Goal: Information Seeking & Learning: Find specific fact

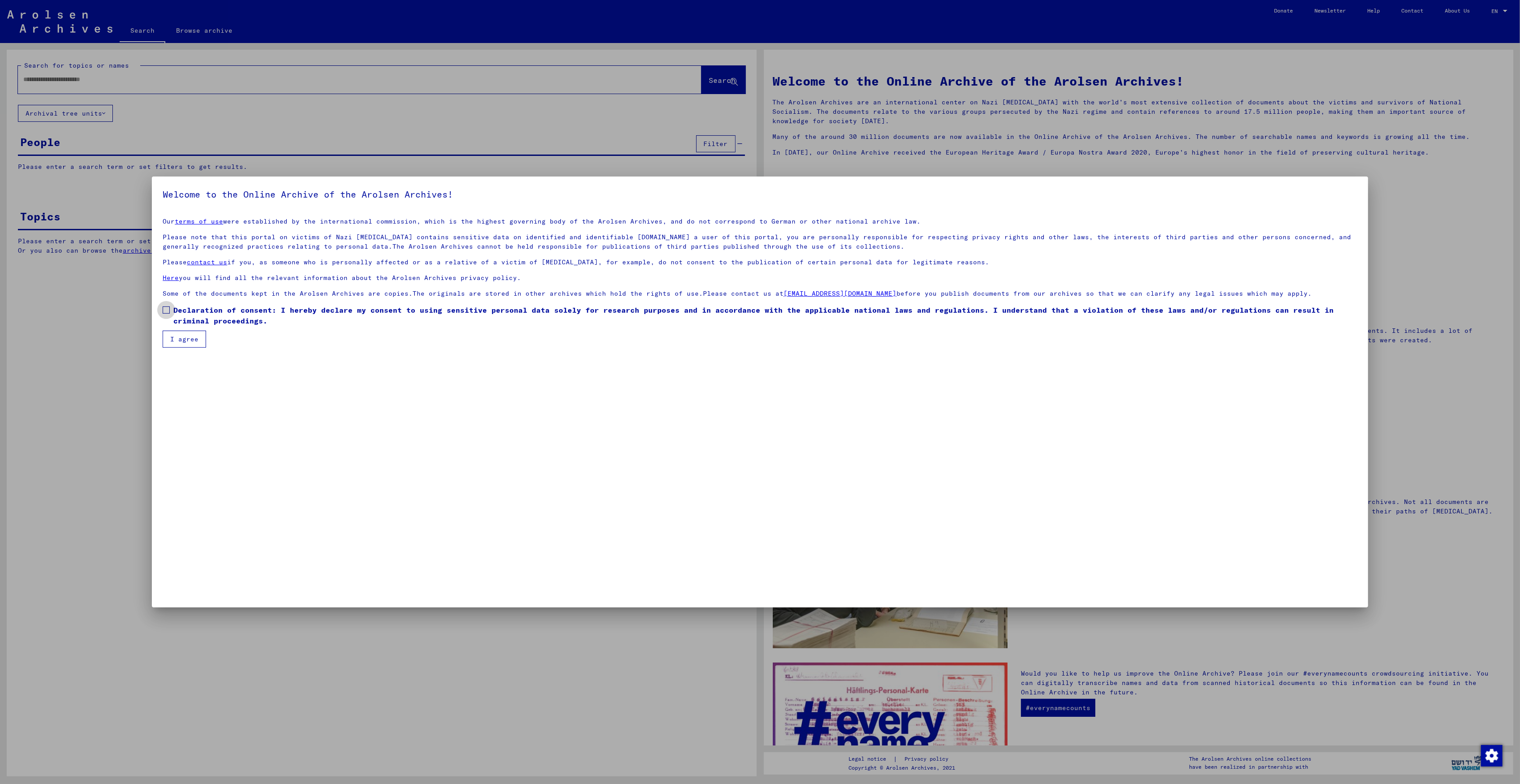
click at [173, 315] on span "Declaration of consent: I hereby declare my consent to using sensitive personal…" at bounding box center [765, 315] width 1184 height 22
click at [169, 332] on button "I agree" at bounding box center [184, 339] width 44 height 17
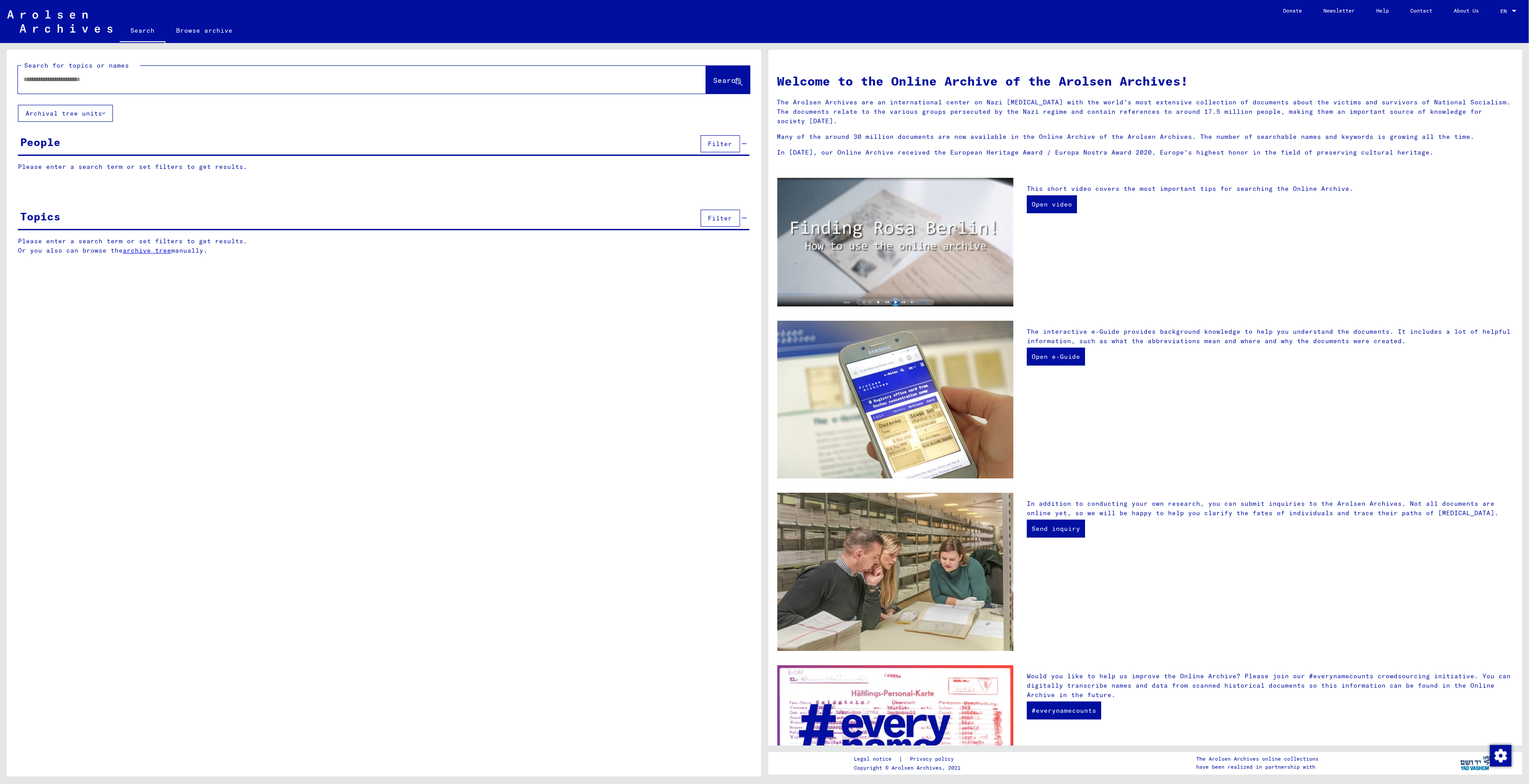
click at [255, 89] on div at bounding box center [348, 79] width 661 height 20
click at [255, 86] on div at bounding box center [348, 79] width 661 height 20
click at [257, 81] on input "text" at bounding box center [351, 79] width 656 height 10
type input "**********"
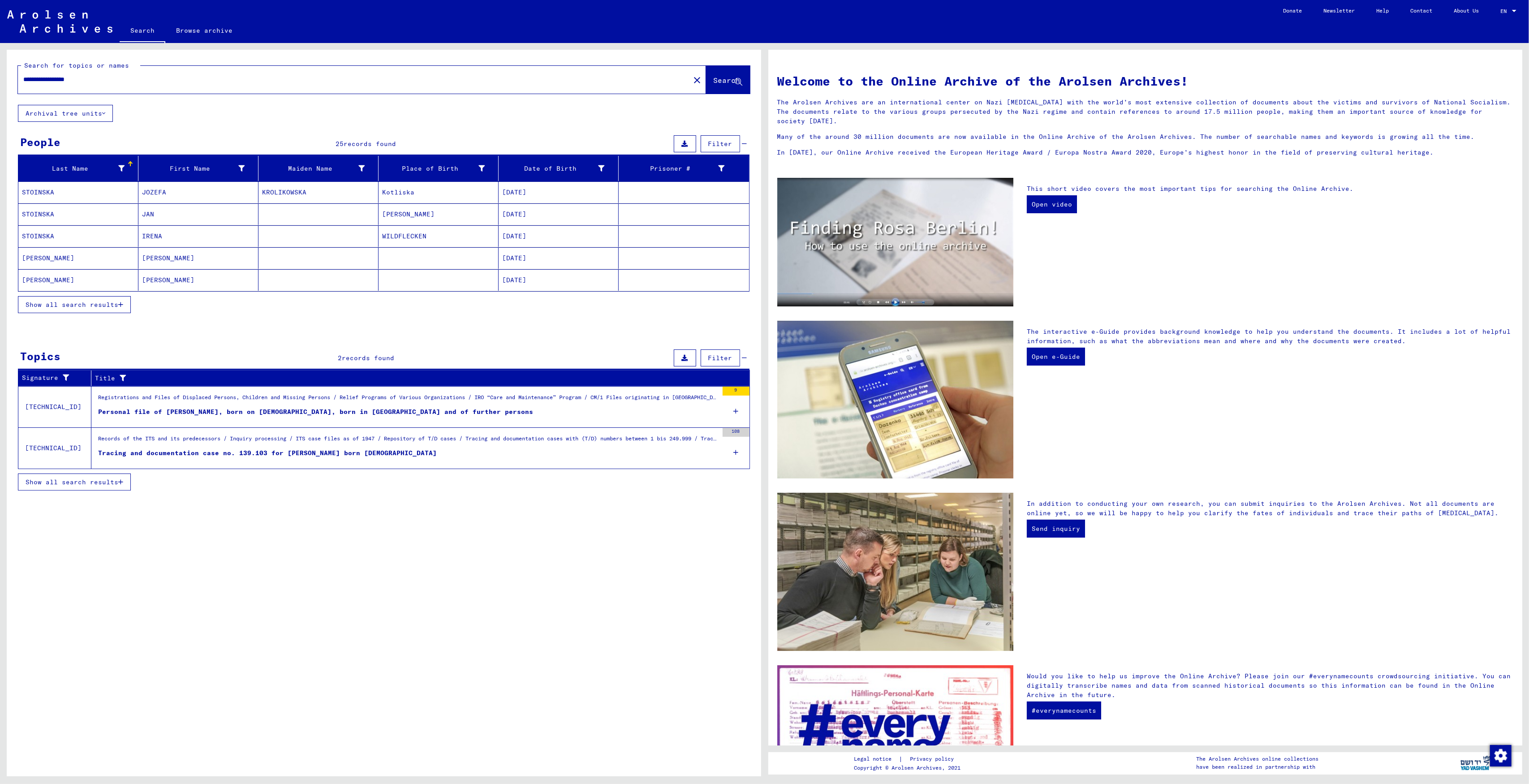
click at [99, 304] on span "Show all search results" at bounding box center [71, 304] width 93 height 8
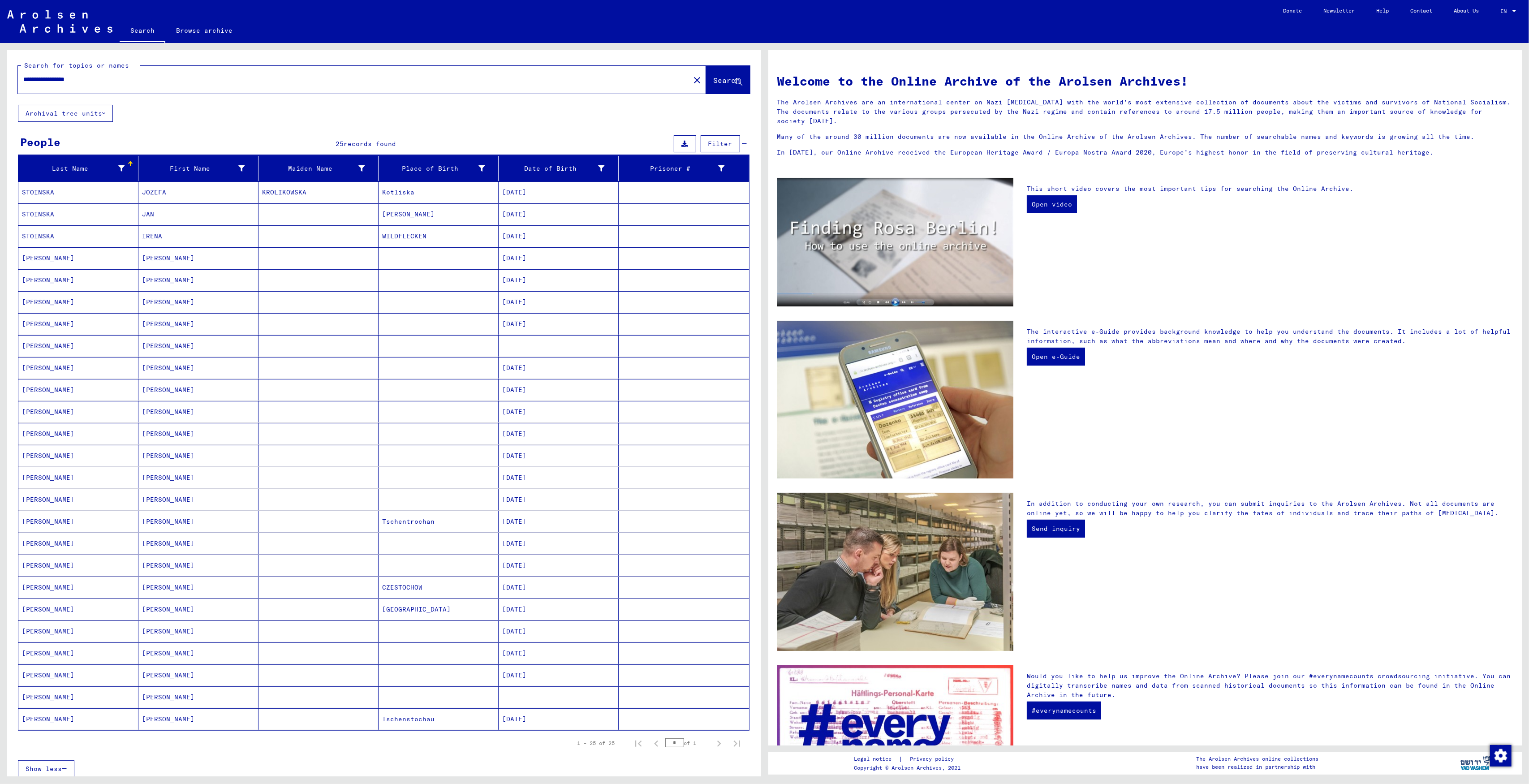
click at [532, 255] on mat-cell "[DATE]" at bounding box center [559, 258] width 120 height 22
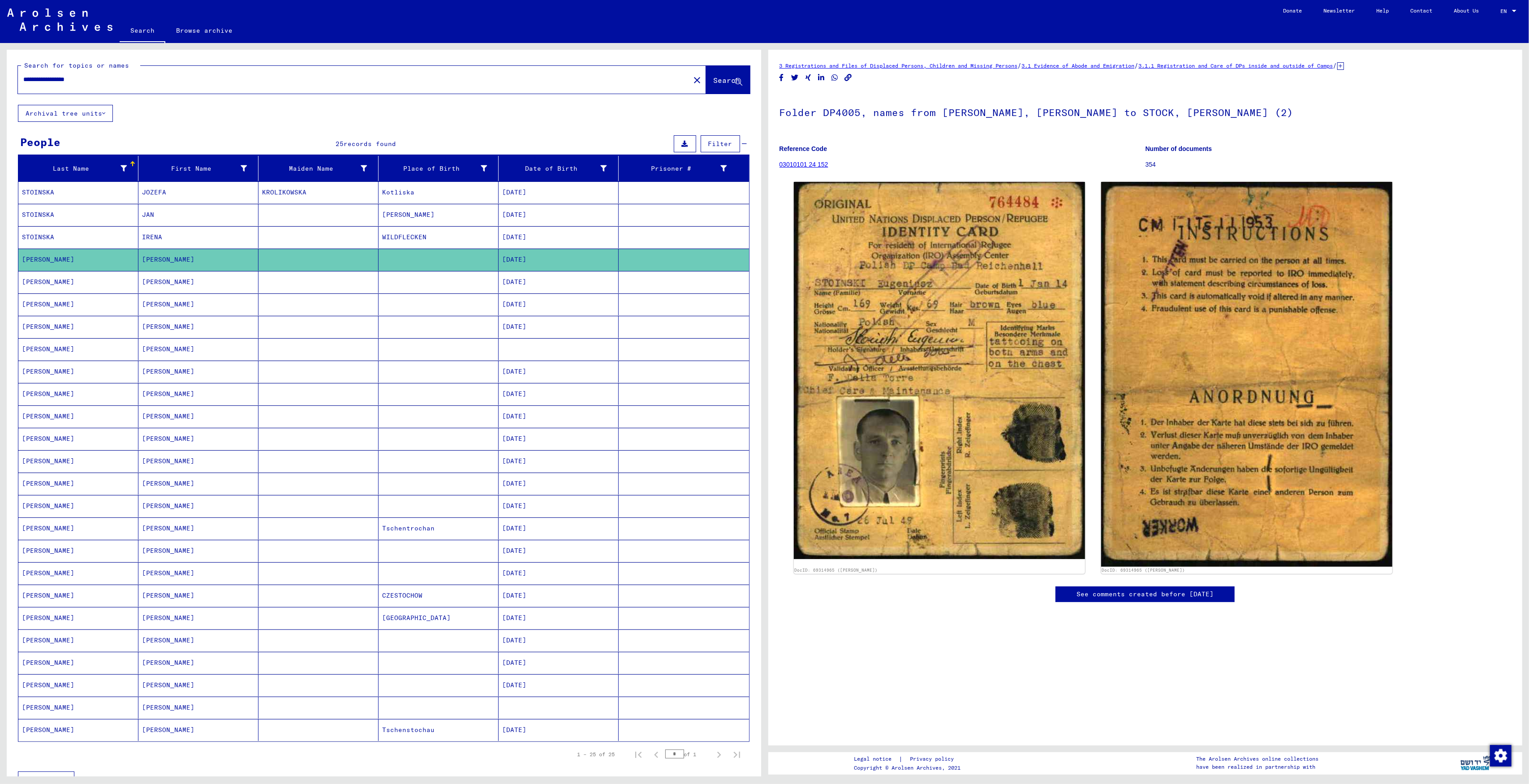
click at [646, 282] on mat-cell at bounding box center [683, 281] width 130 height 22
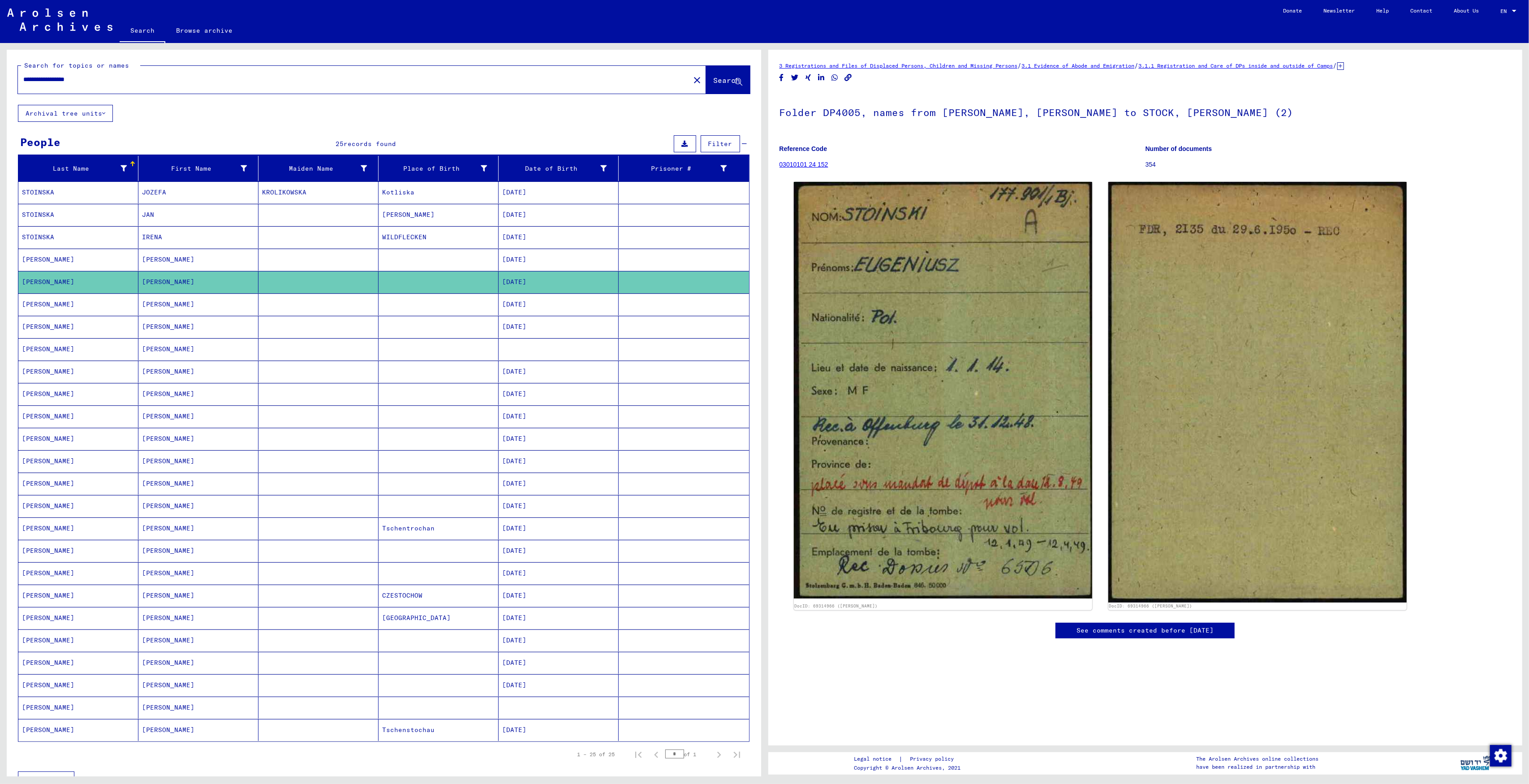
click at [472, 305] on mat-cell at bounding box center [439, 304] width 120 height 22
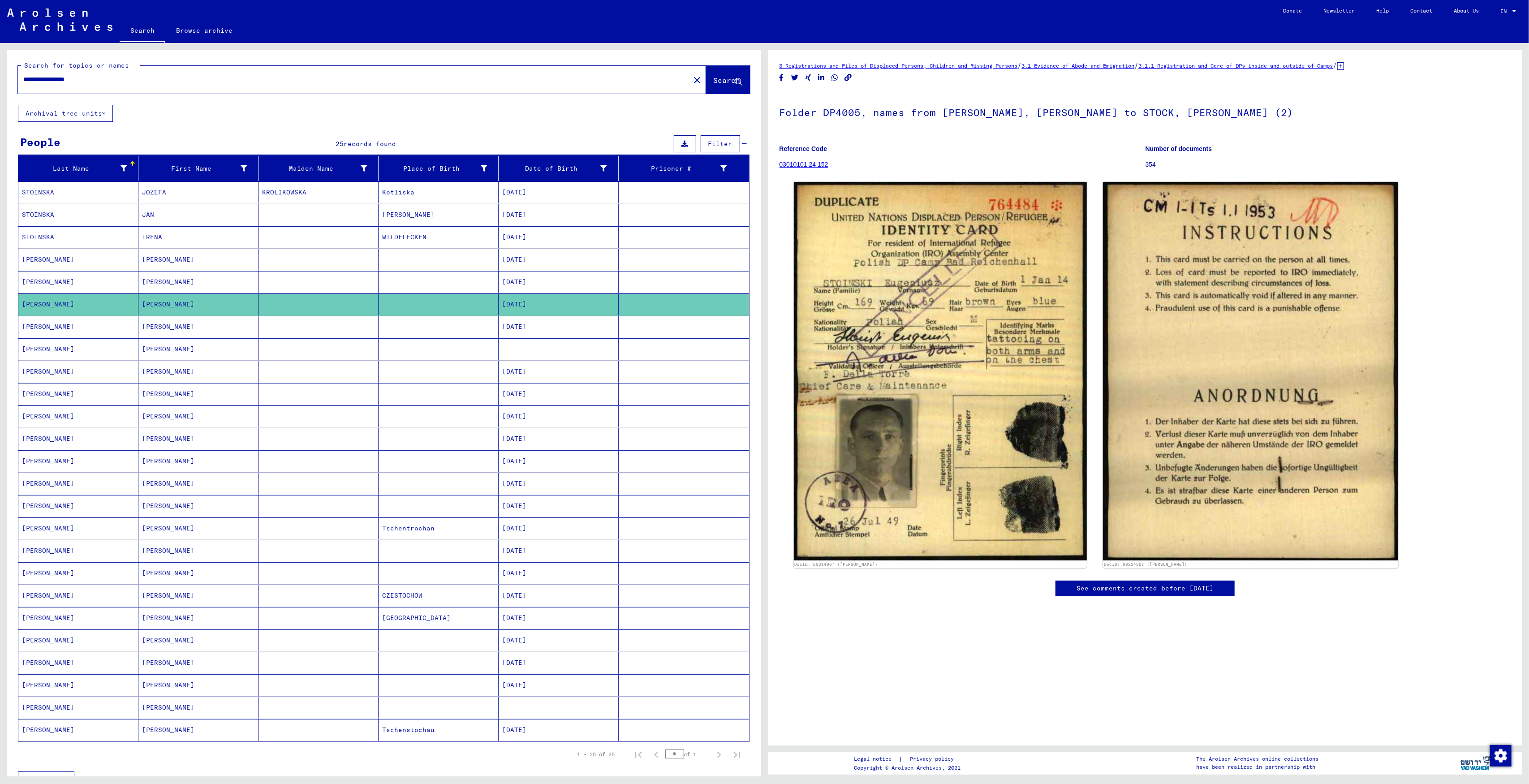
click at [473, 334] on mat-cell at bounding box center [439, 327] width 120 height 22
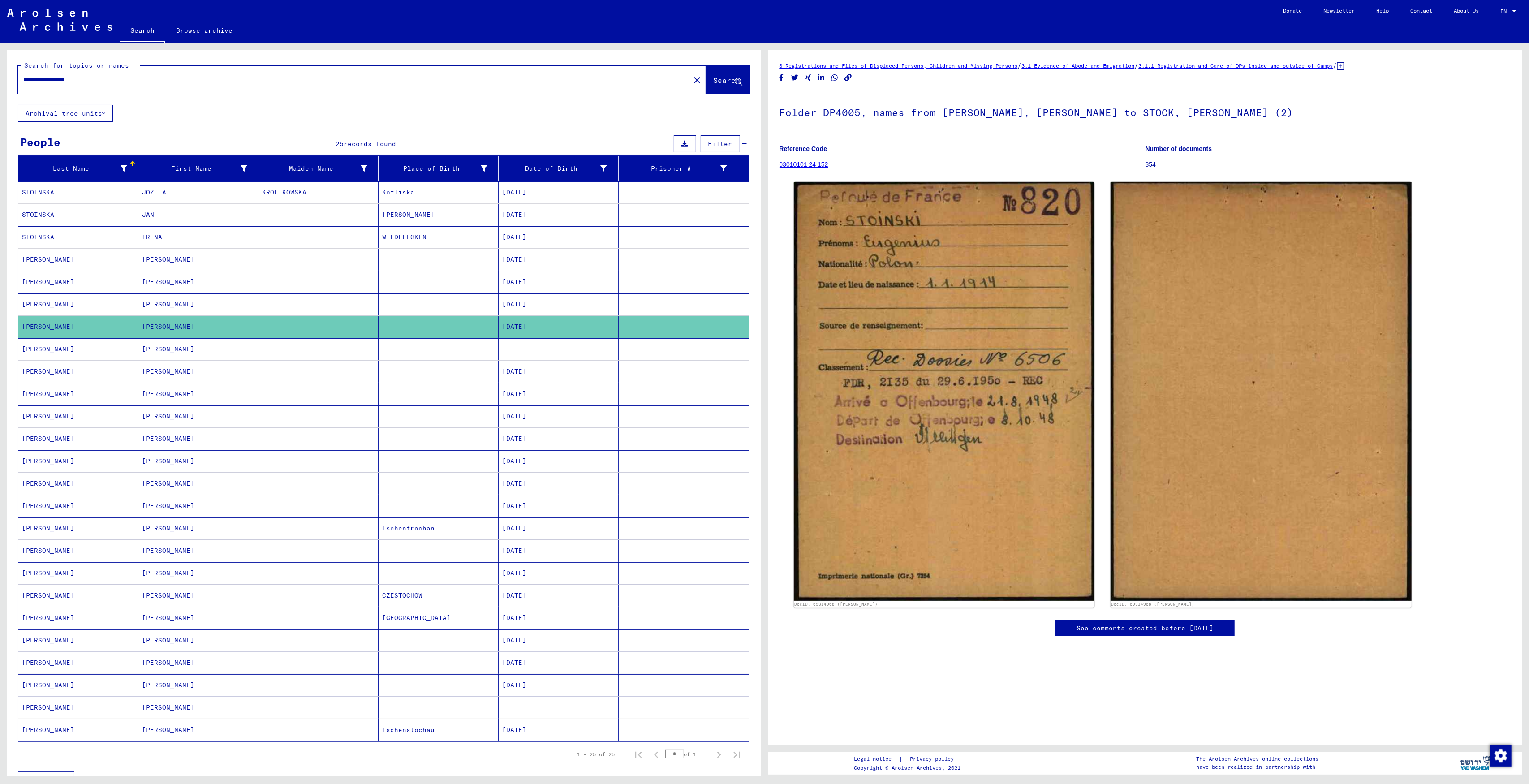
click at [456, 358] on mat-cell at bounding box center [439, 348] width 120 height 22
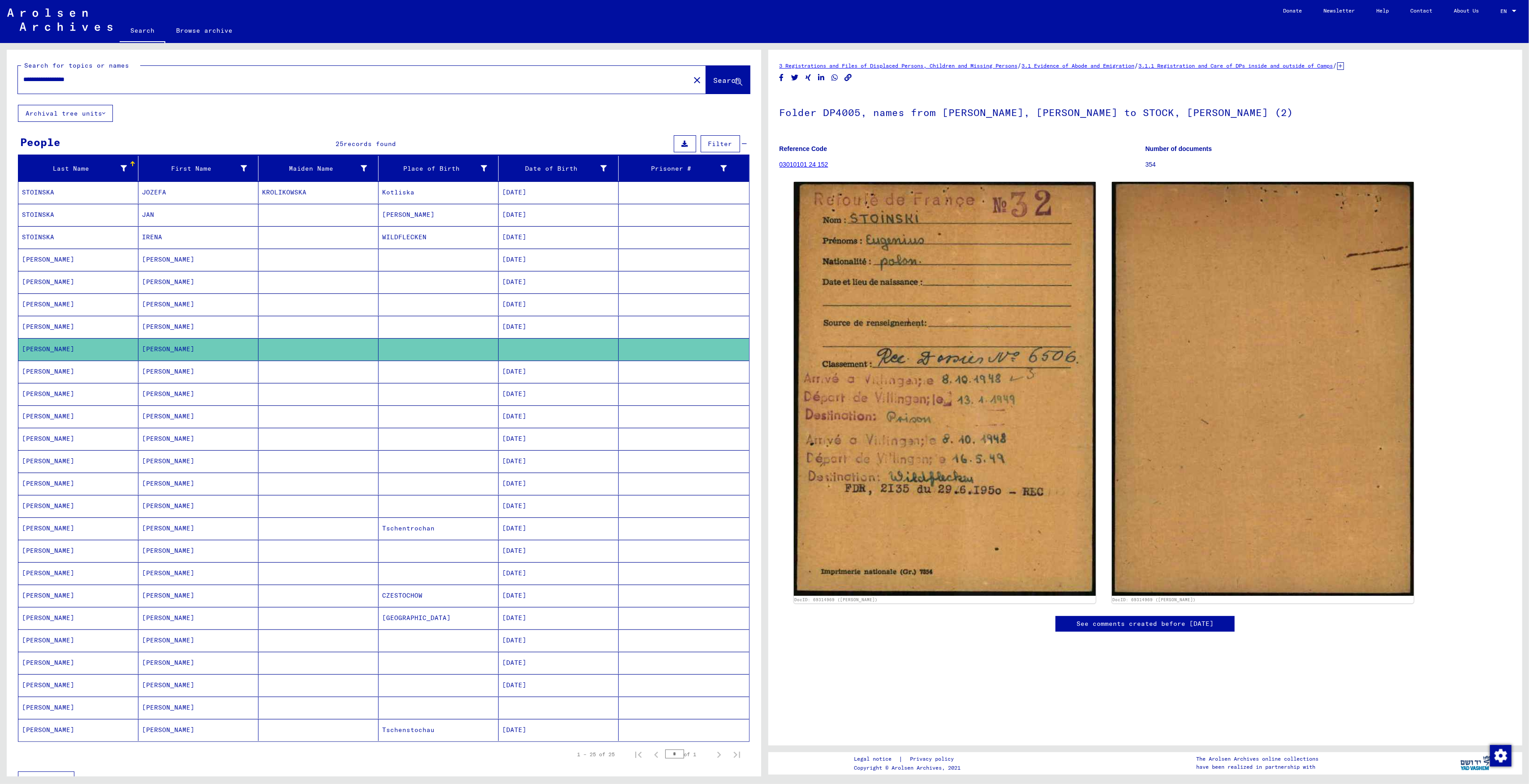
click at [451, 378] on mat-cell at bounding box center [439, 371] width 120 height 22
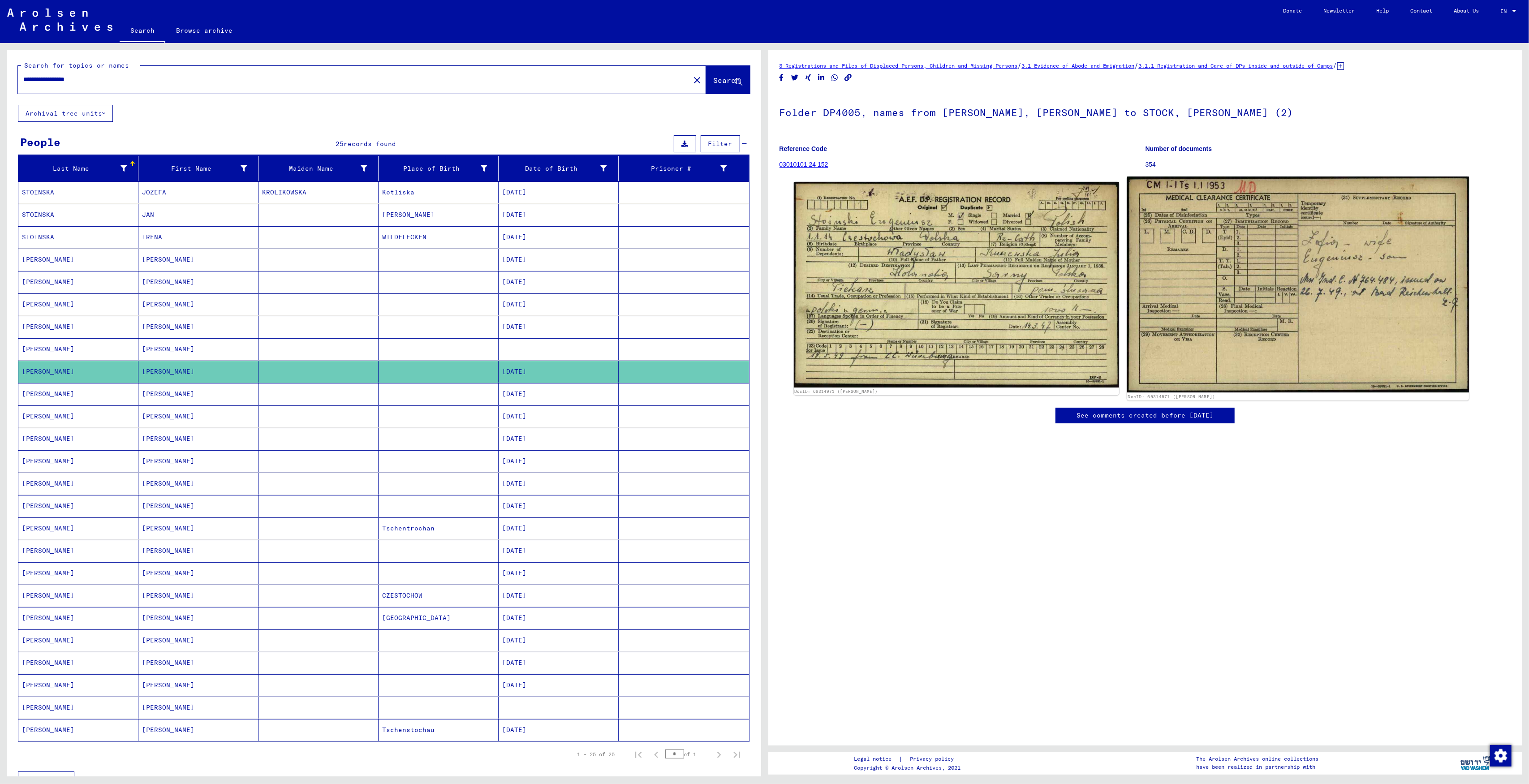
click at [1325, 328] on img at bounding box center [1298, 284] width 342 height 216
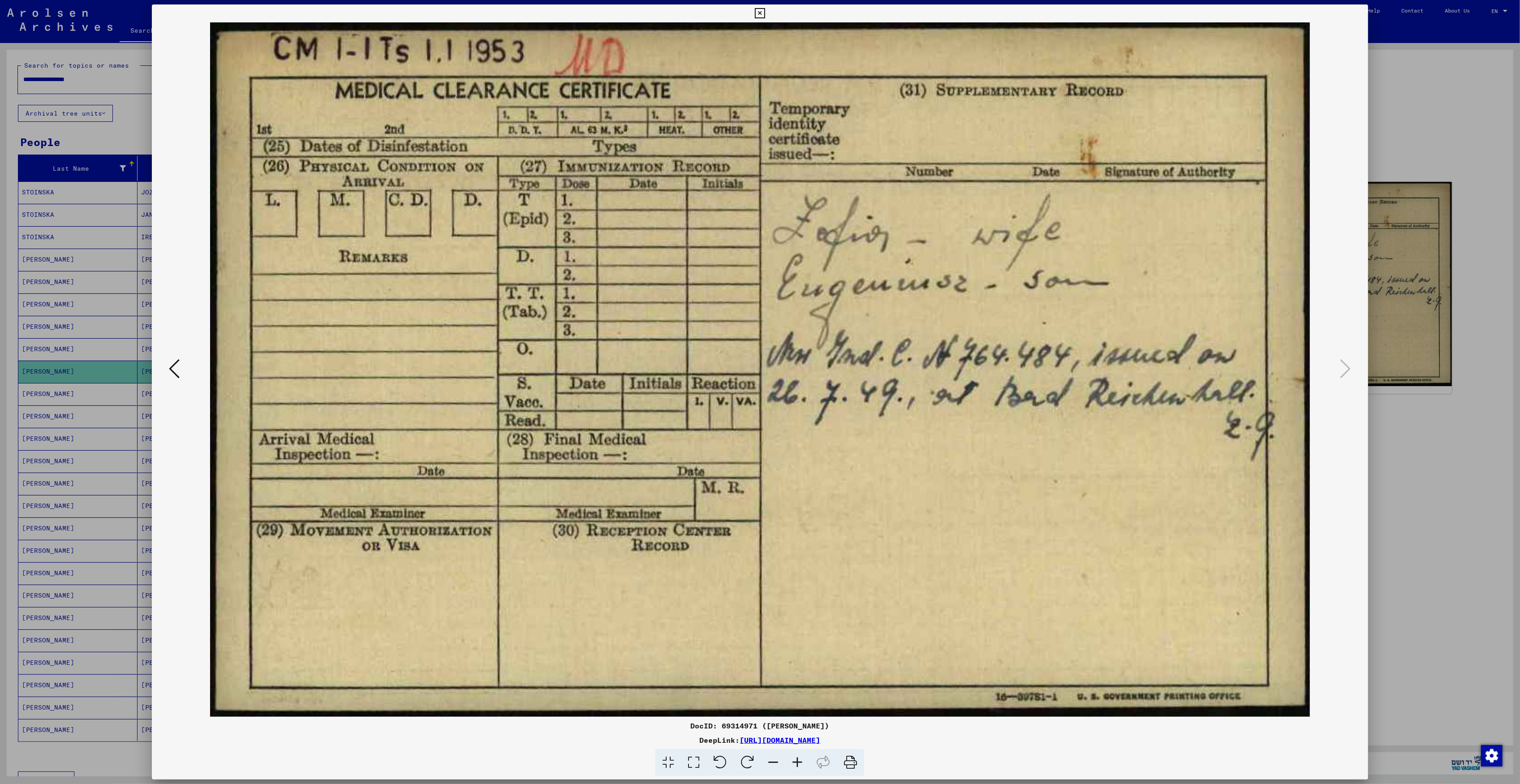
click at [1410, 394] on div at bounding box center [760, 392] width 1520 height 784
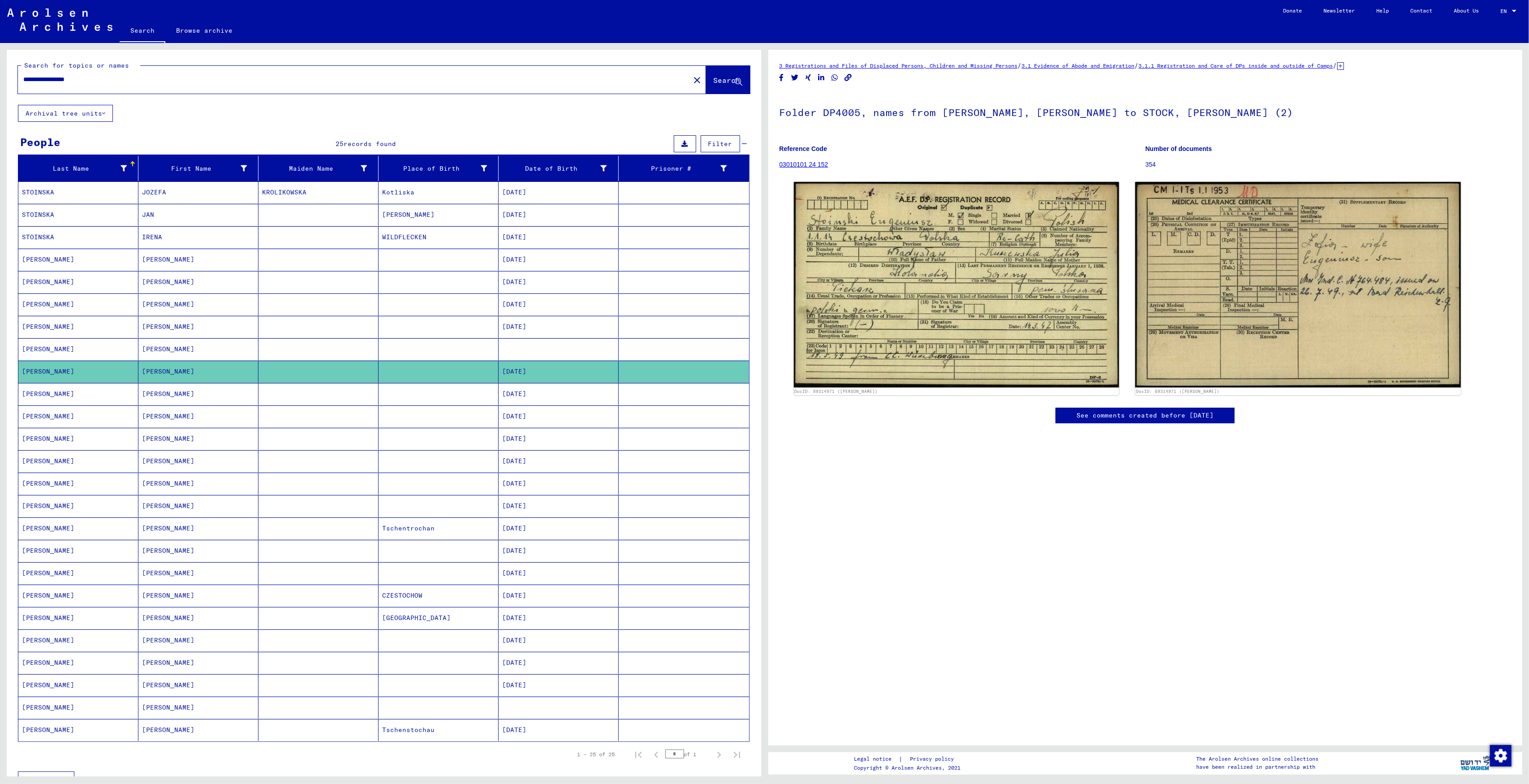
click at [579, 402] on mat-cell "[DATE]" at bounding box center [559, 394] width 120 height 22
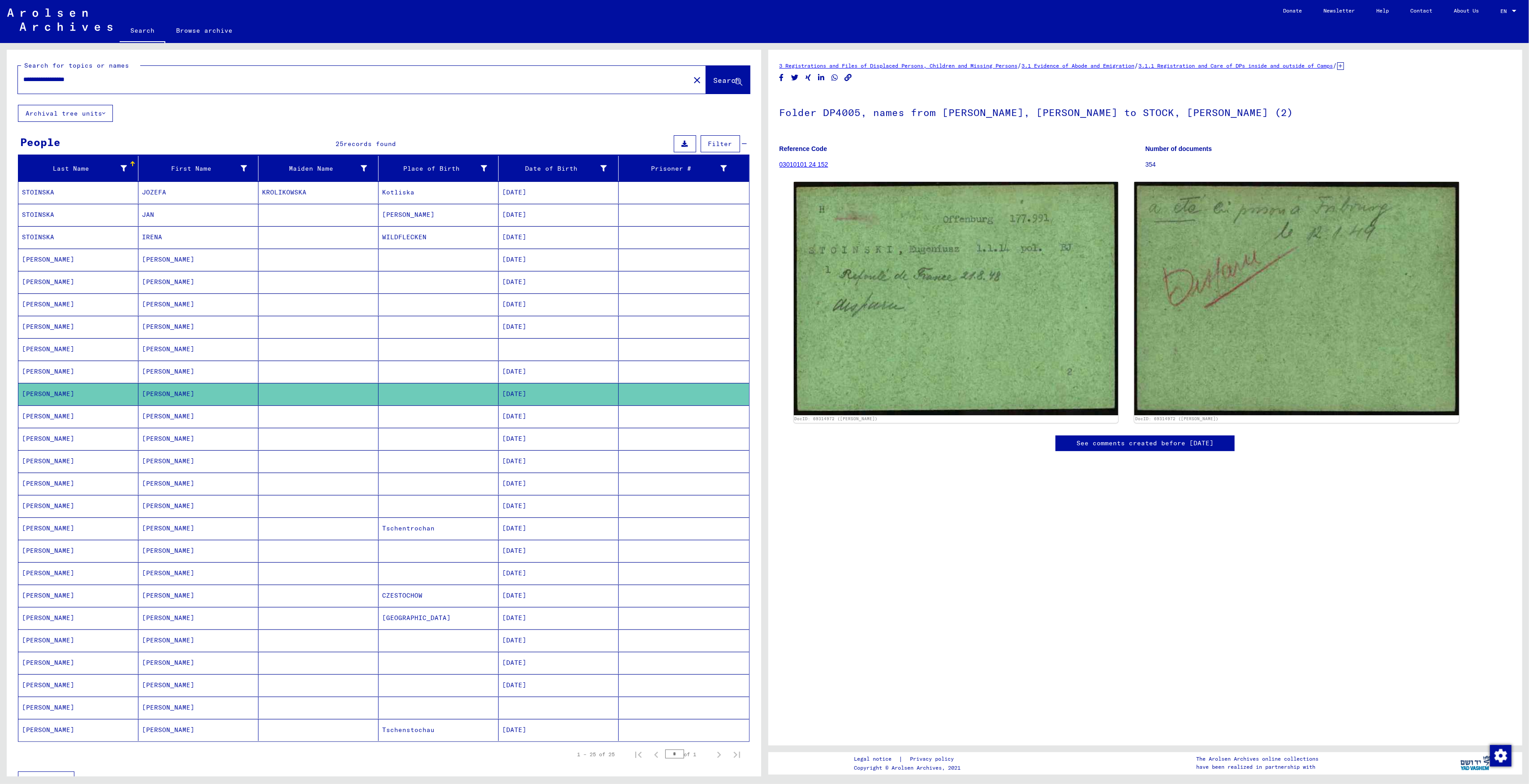
click at [549, 424] on mat-cell "[DATE]" at bounding box center [559, 416] width 120 height 22
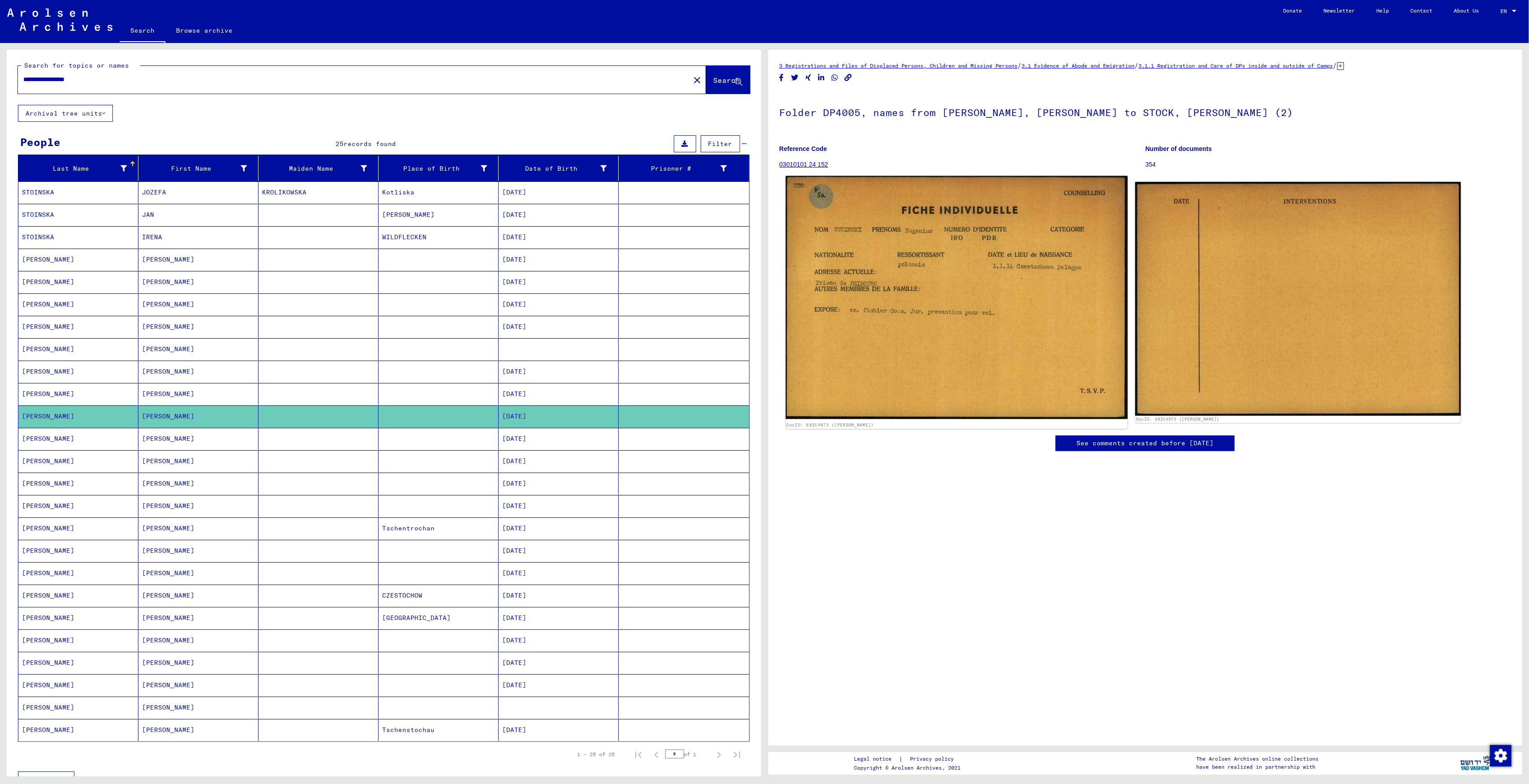
click at [864, 334] on img at bounding box center [956, 297] width 342 height 243
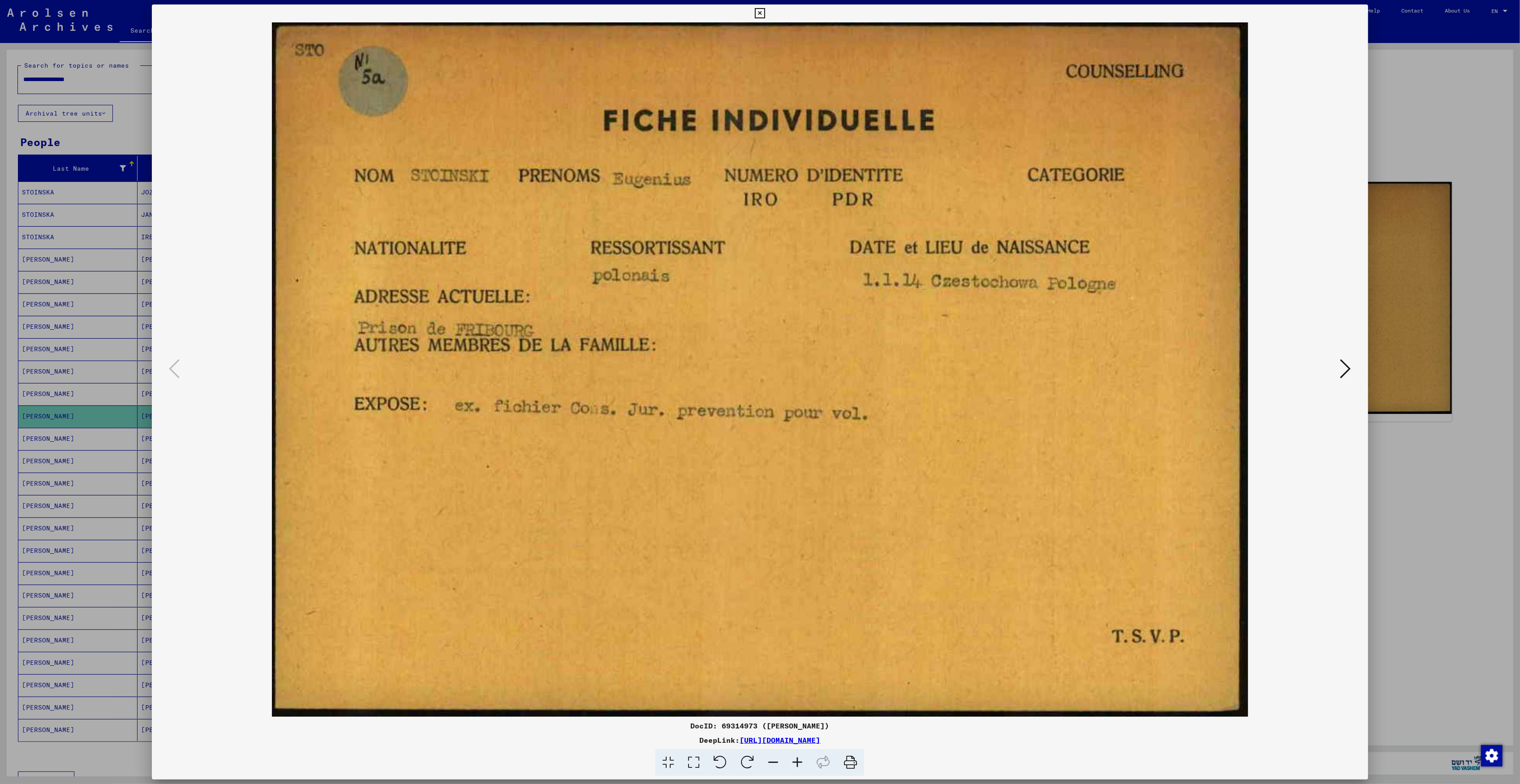
click at [1439, 342] on div at bounding box center [760, 392] width 1520 height 784
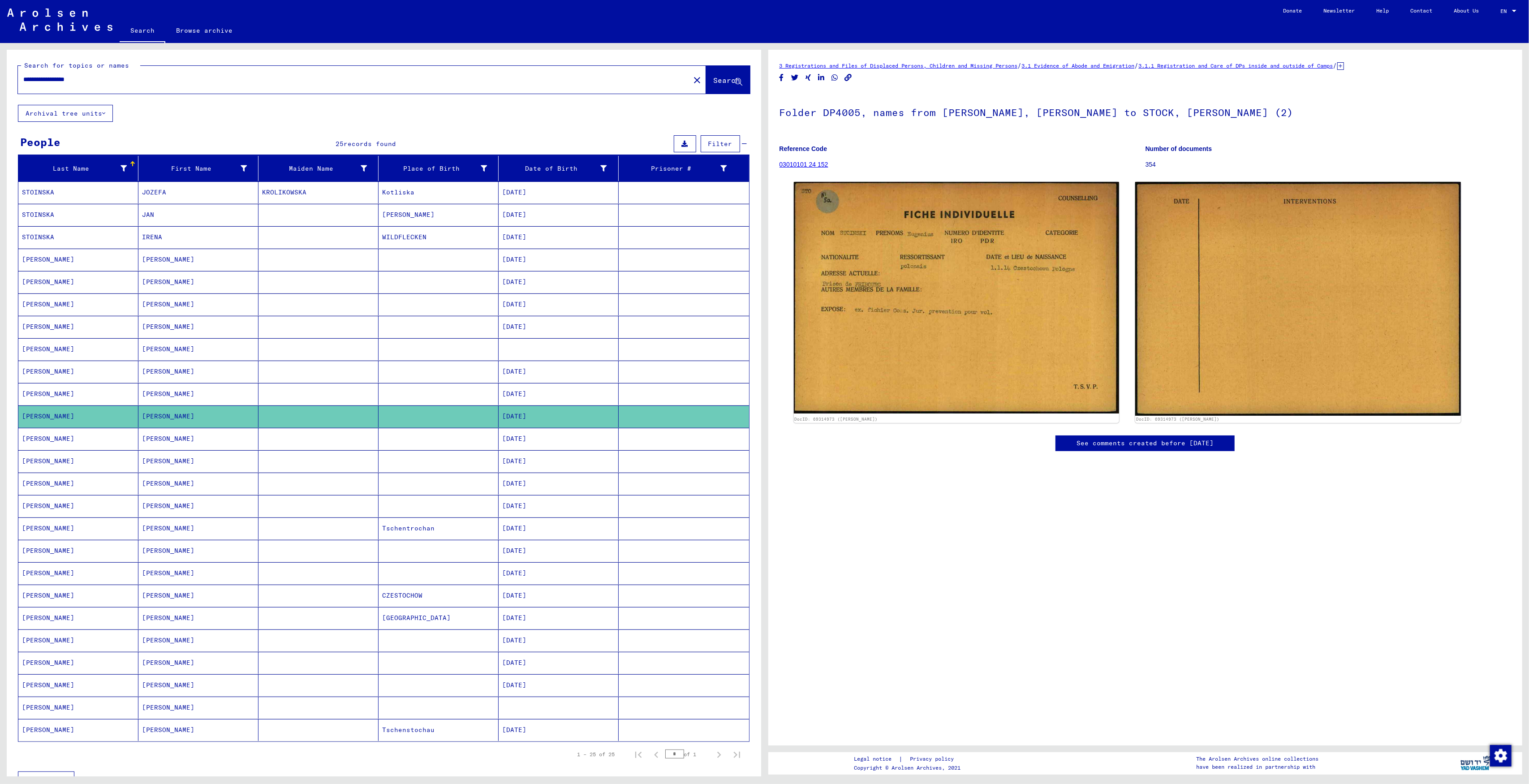
click at [549, 439] on mat-cell "[DATE]" at bounding box center [559, 439] width 120 height 22
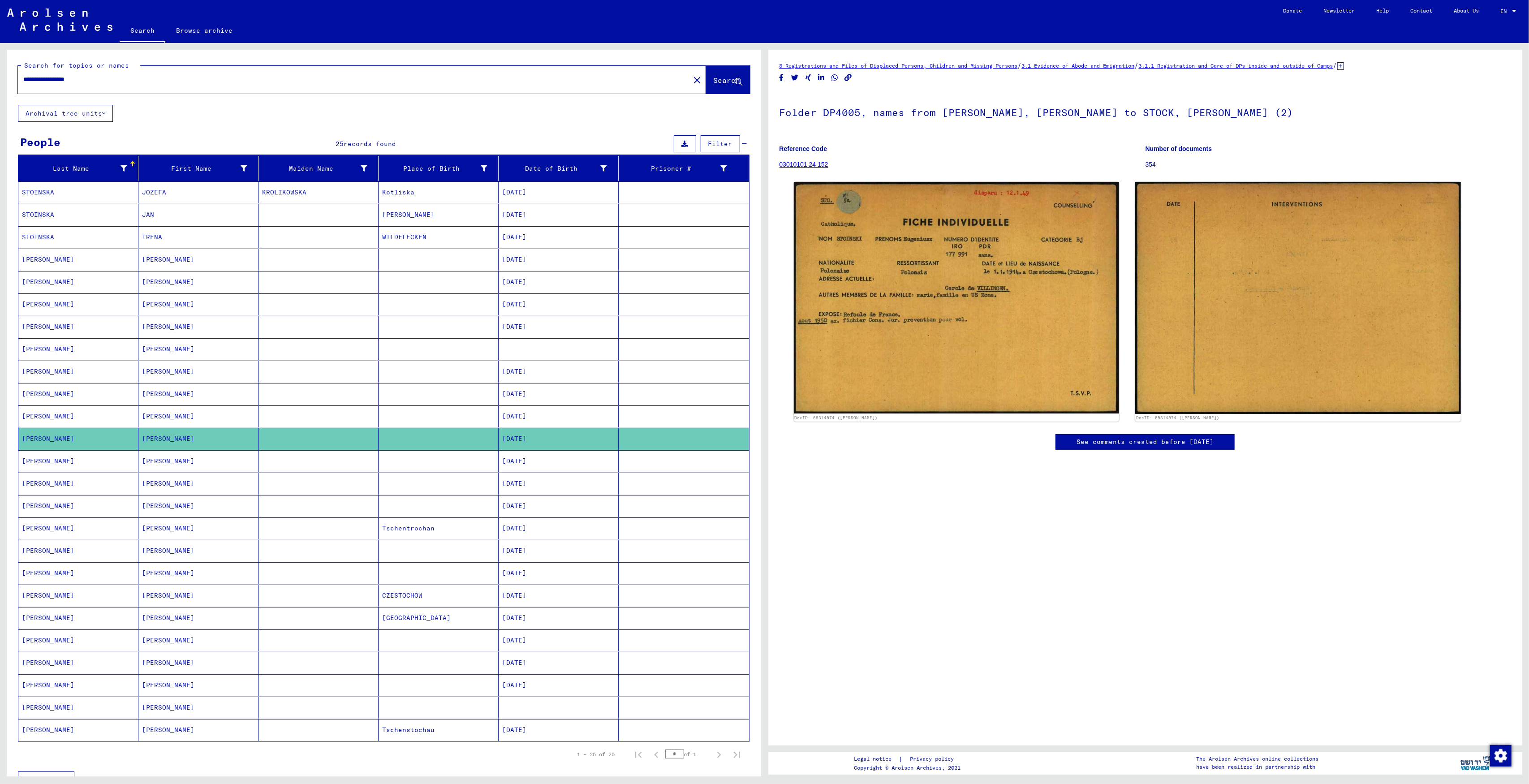
click at [549, 466] on mat-cell "[DATE]" at bounding box center [559, 460] width 120 height 22
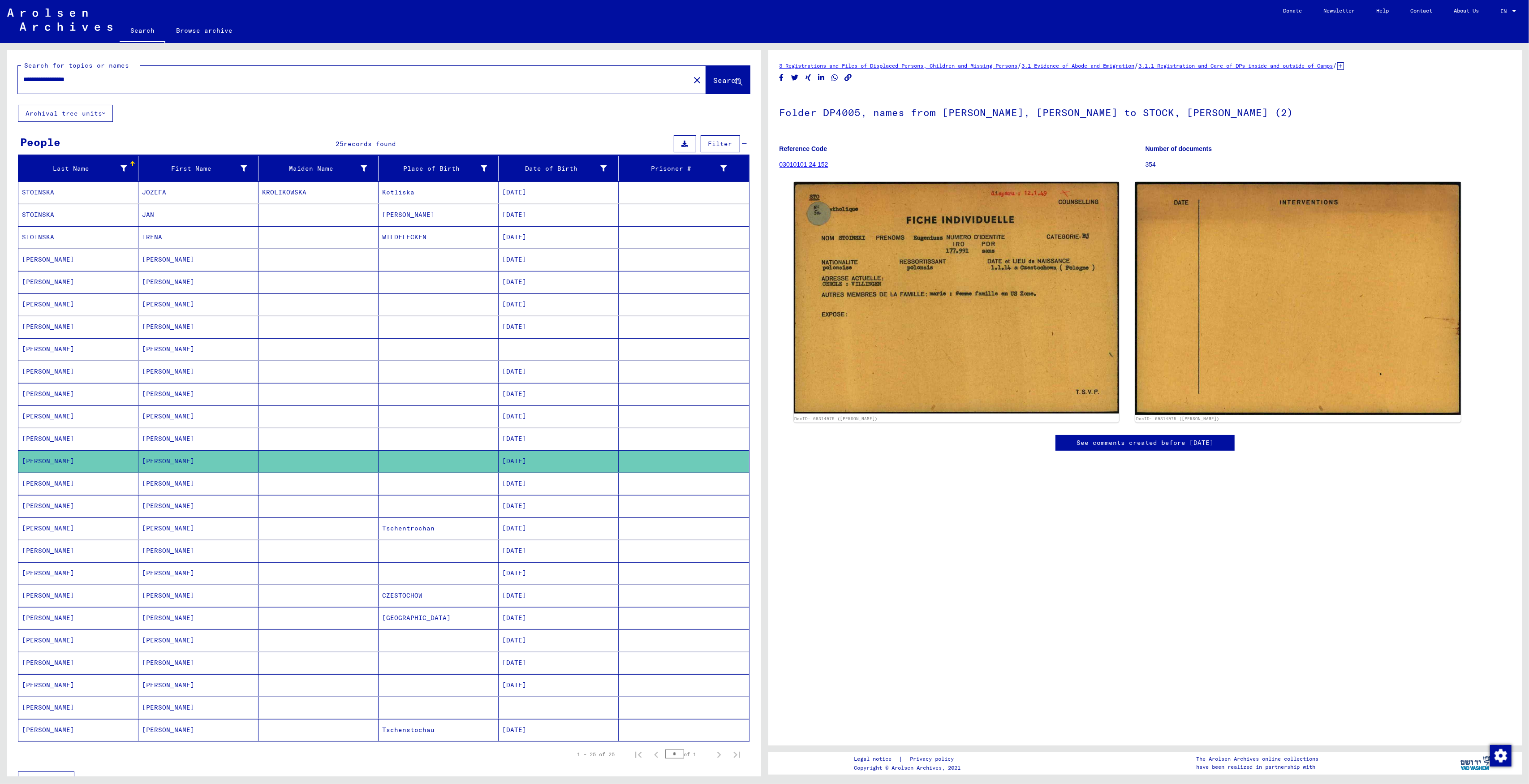
click at [542, 506] on mat-cell "[DATE]" at bounding box center [559, 506] width 120 height 22
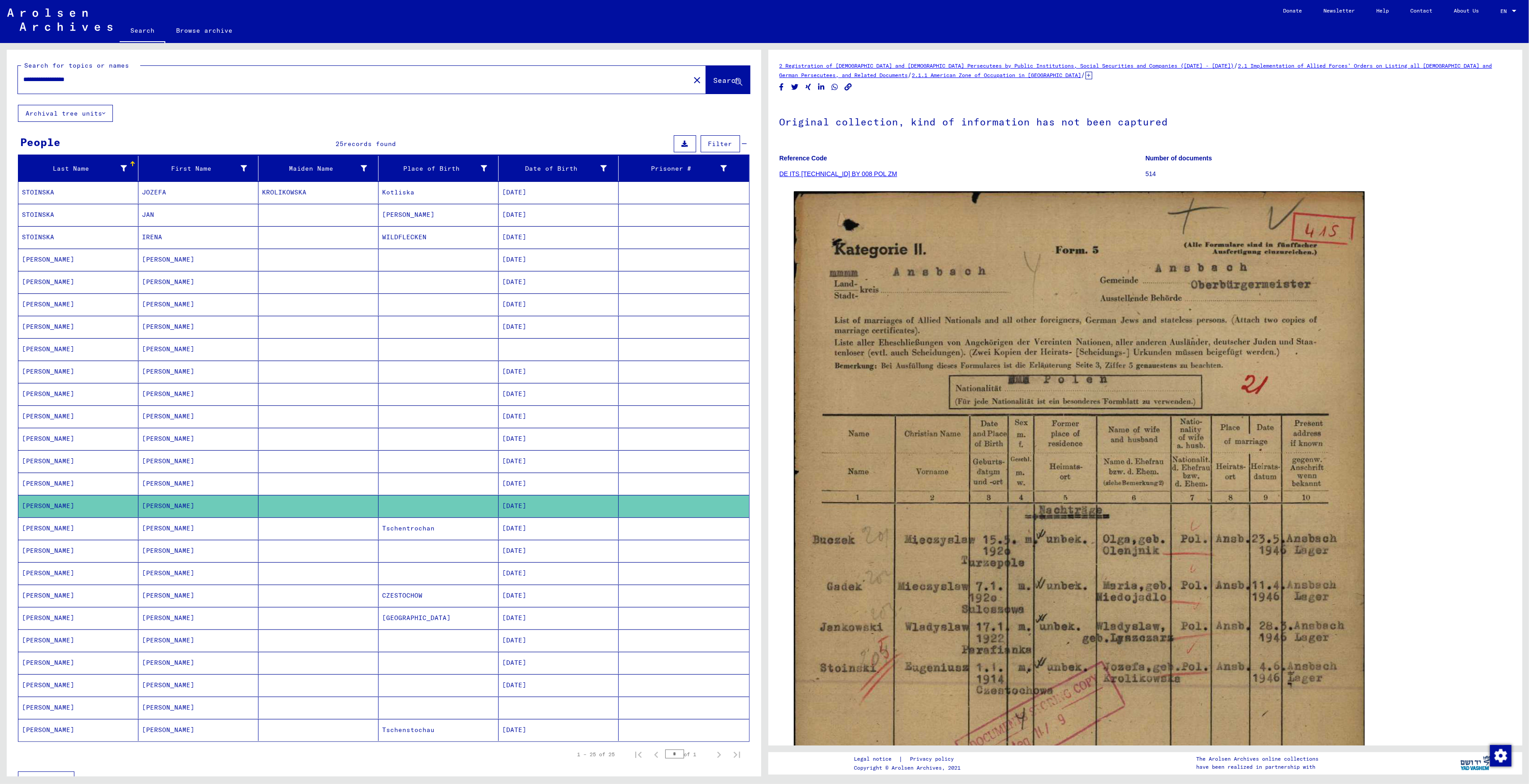
click at [530, 533] on mat-cell "[DATE]" at bounding box center [559, 528] width 120 height 22
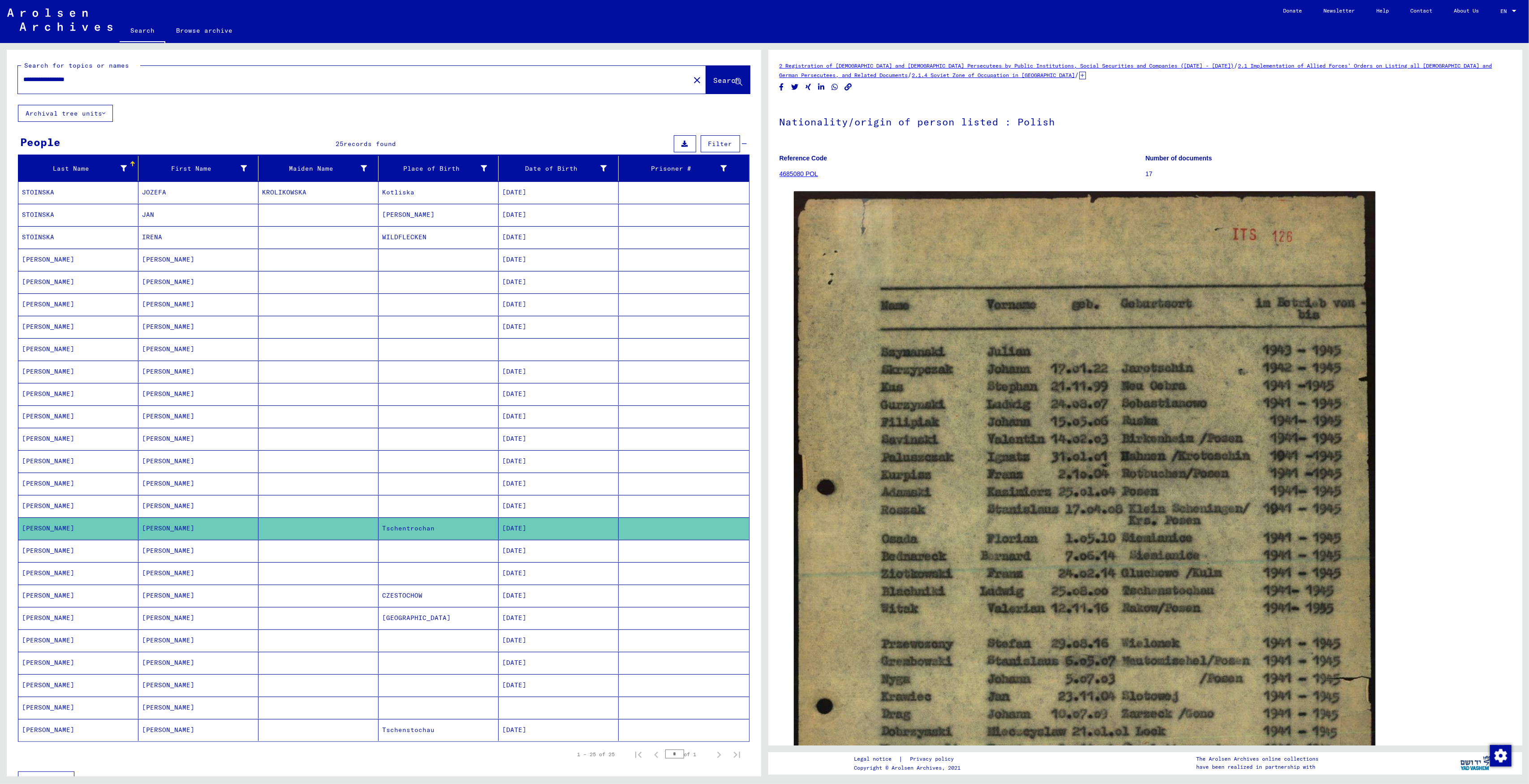
click at [530, 511] on mat-cell "[DATE]" at bounding box center [559, 506] width 120 height 22
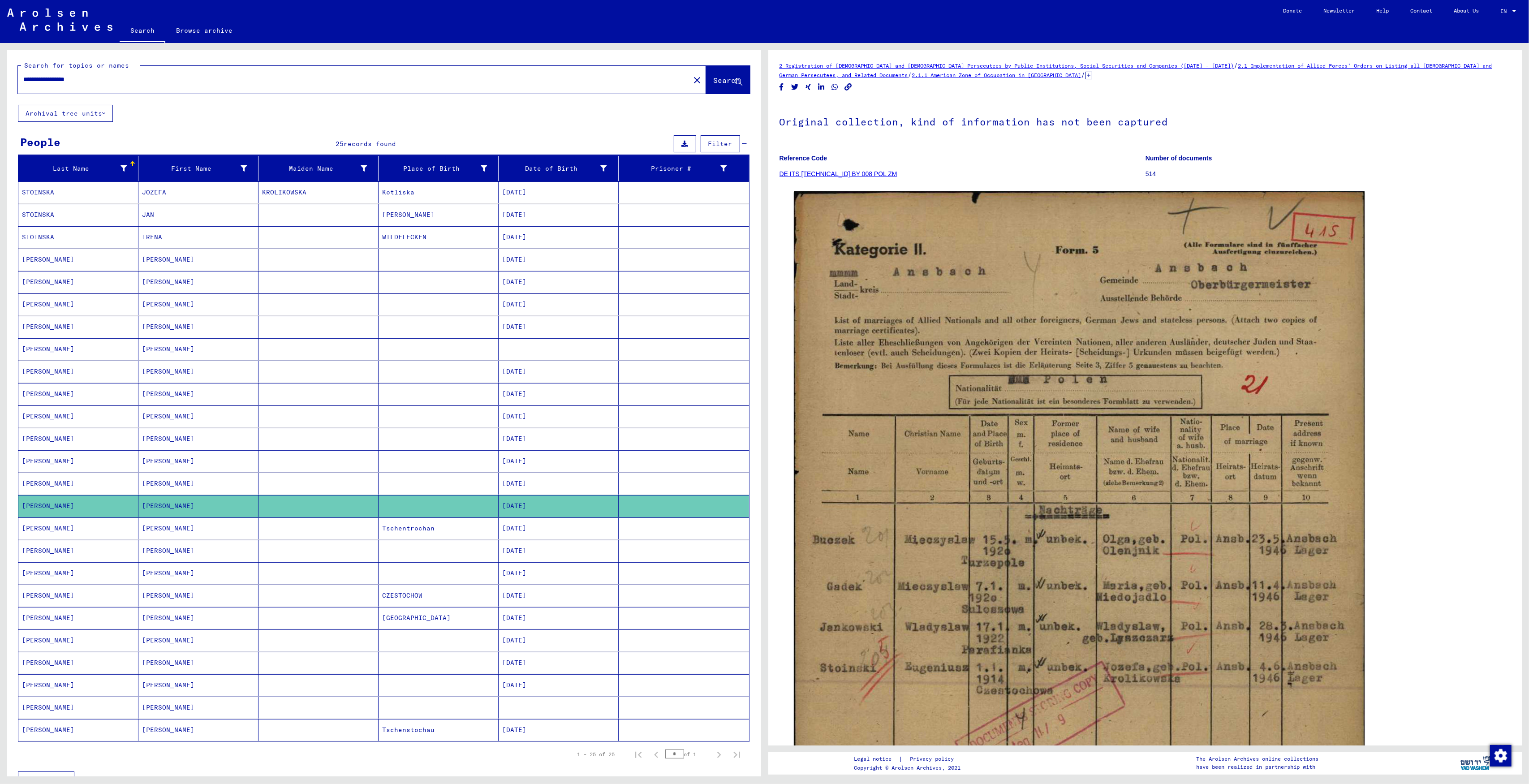
click at [530, 527] on mat-cell "[DATE]" at bounding box center [559, 528] width 120 height 22
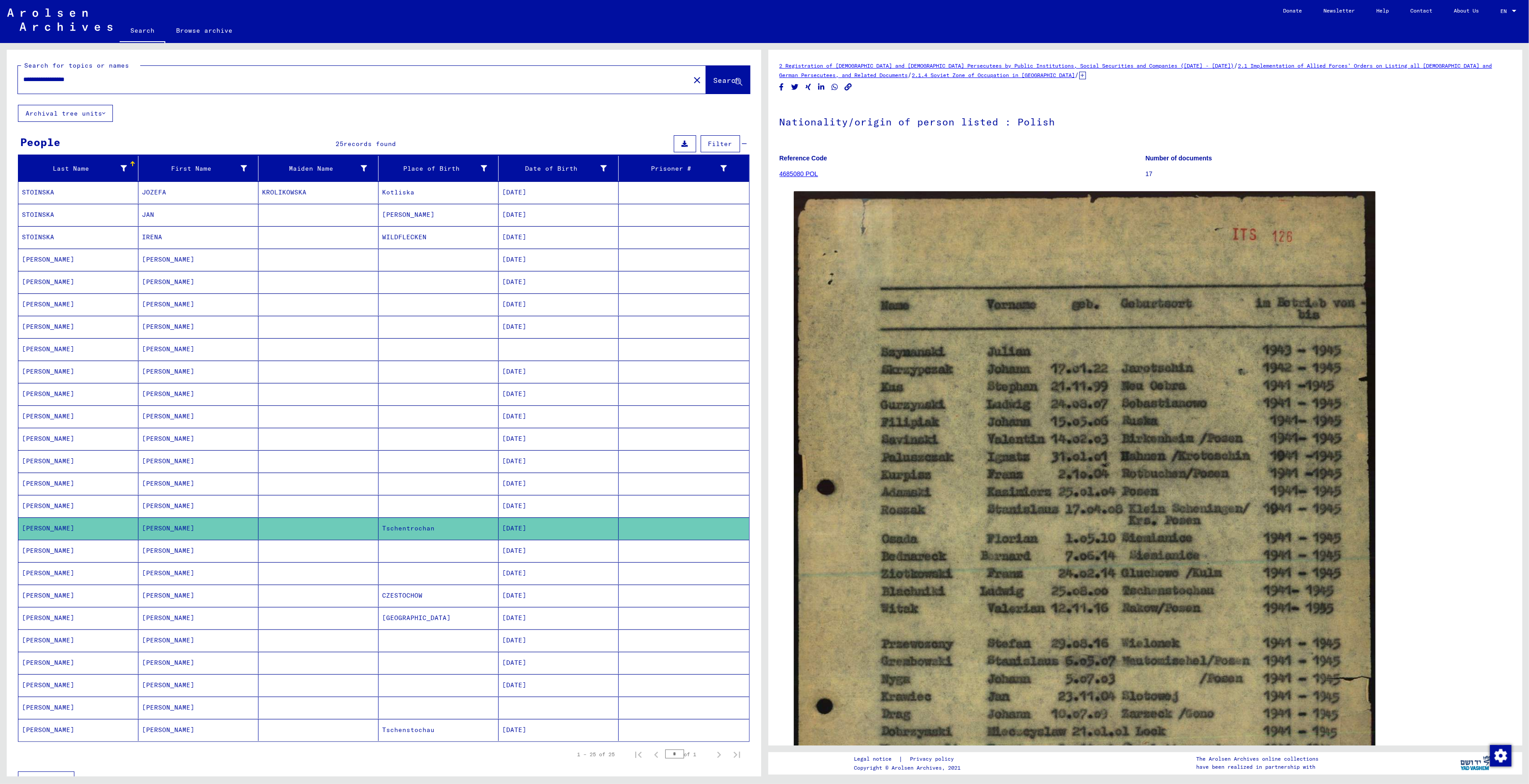
click at [540, 597] on mat-cell "[DATE]" at bounding box center [559, 595] width 120 height 22
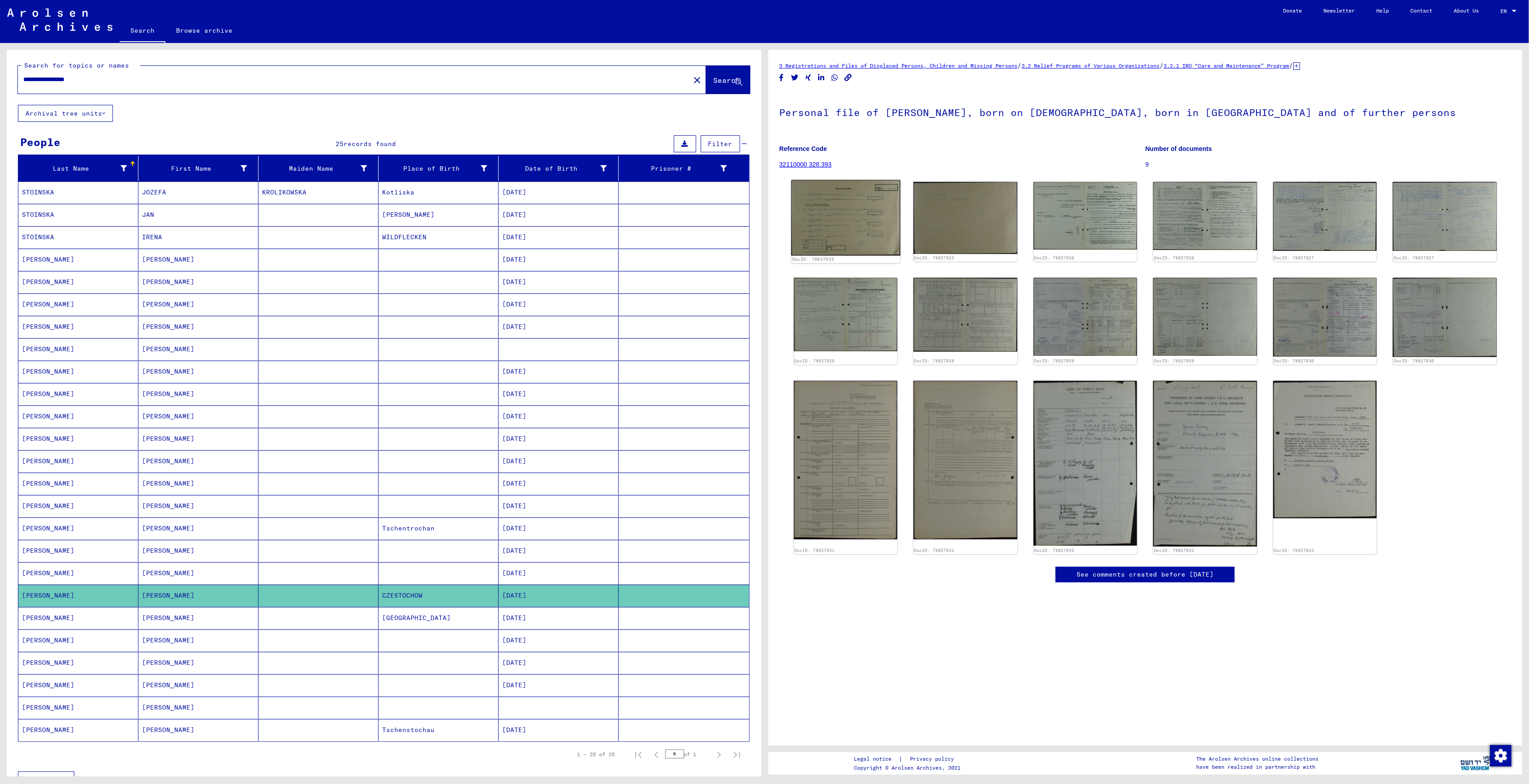
click at [868, 256] on div "DocID: 79827025" at bounding box center [845, 260] width 109 height 8
click at [858, 226] on img at bounding box center [845, 217] width 109 height 76
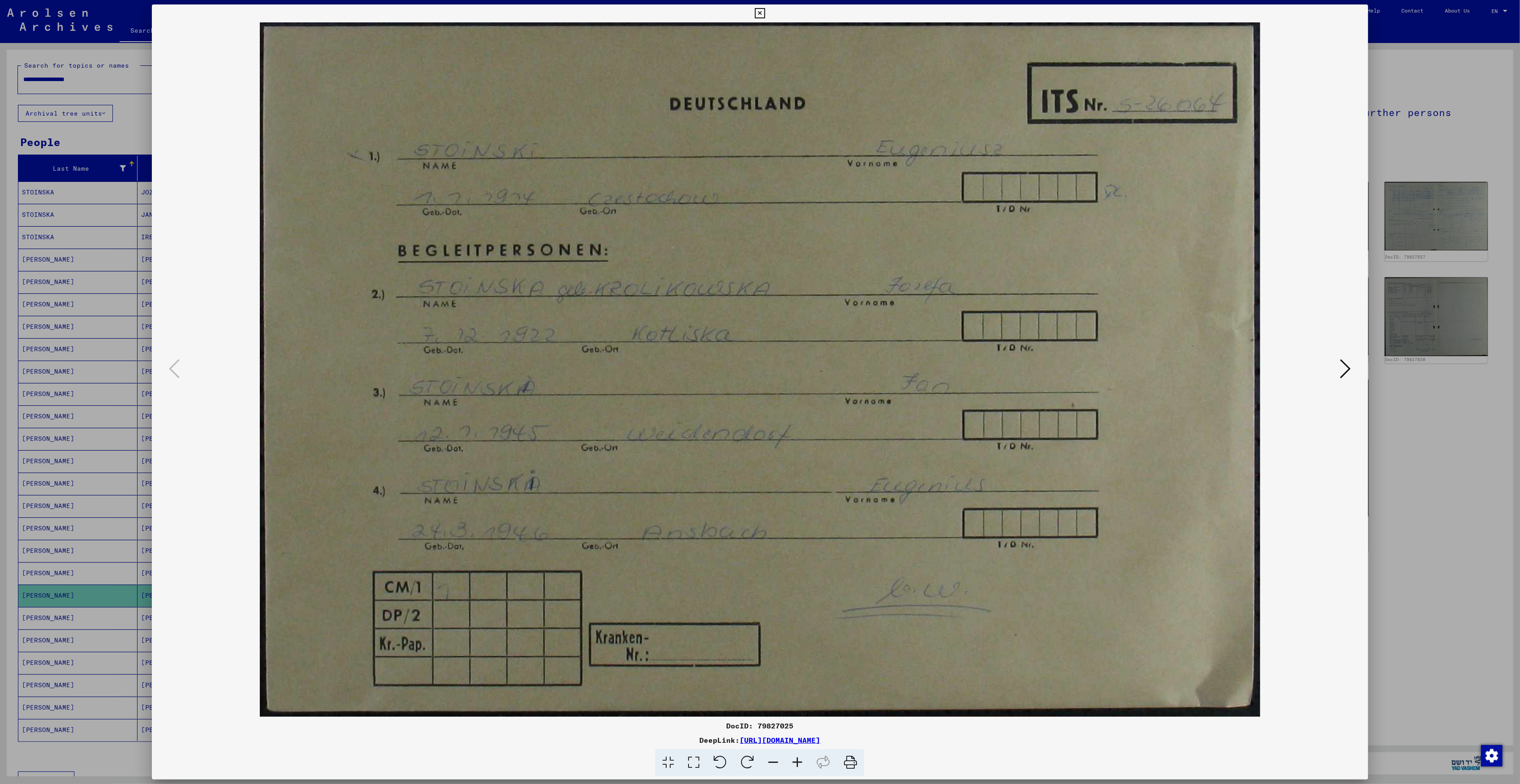
click at [1354, 369] on button at bounding box center [1345, 369] width 16 height 26
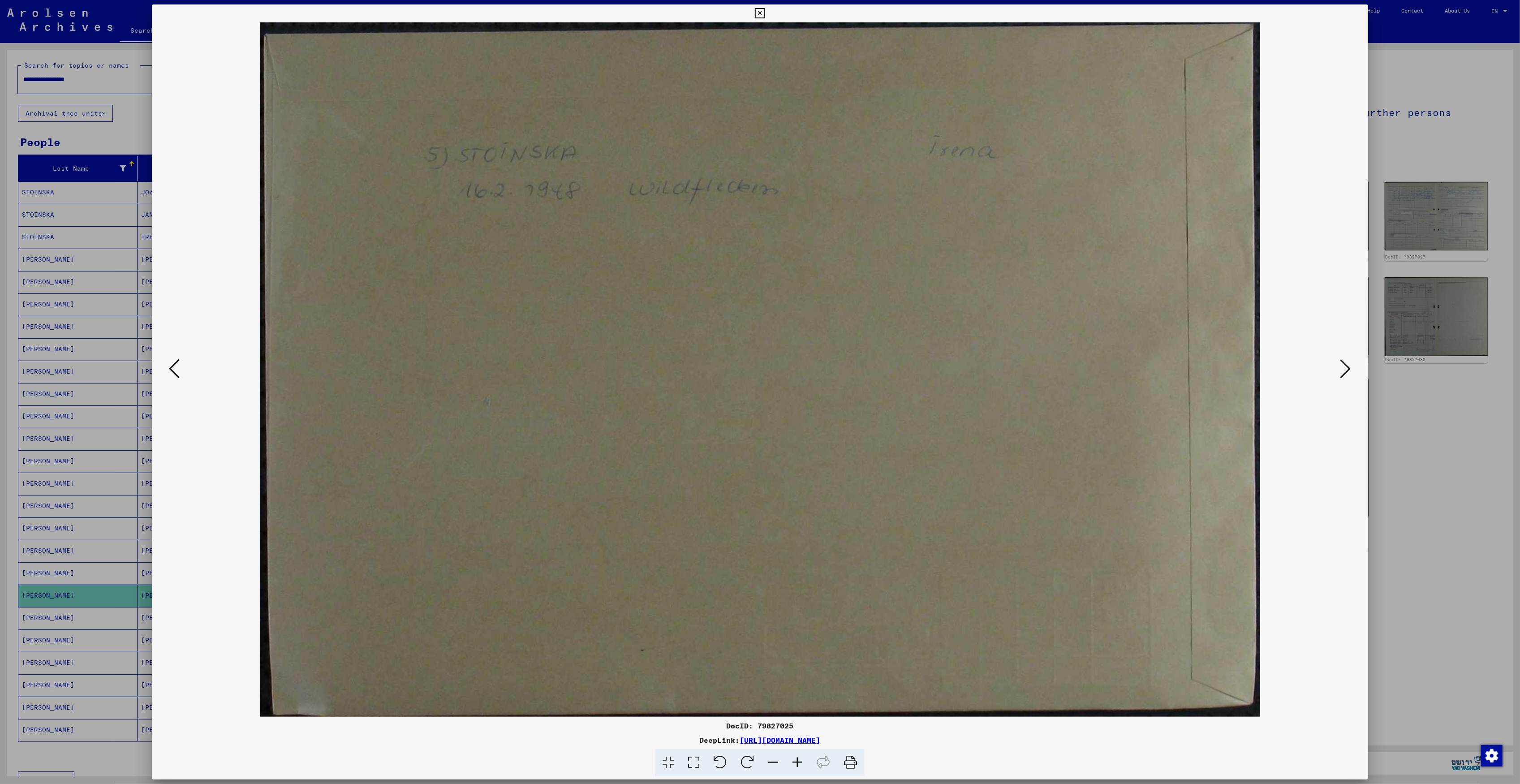
click at [169, 358] on icon at bounding box center [174, 369] width 11 height 22
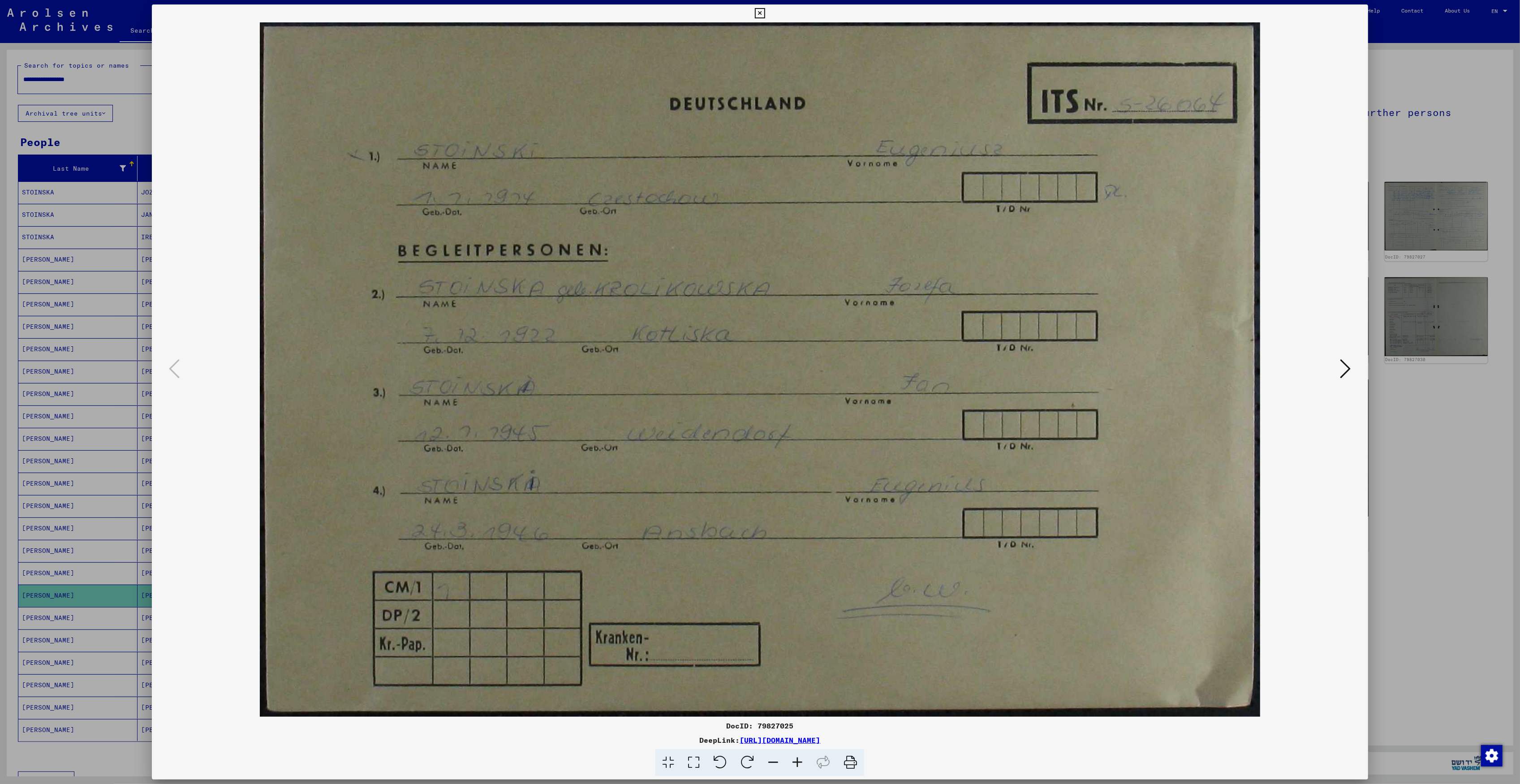
click at [1348, 364] on icon at bounding box center [1345, 369] width 11 height 22
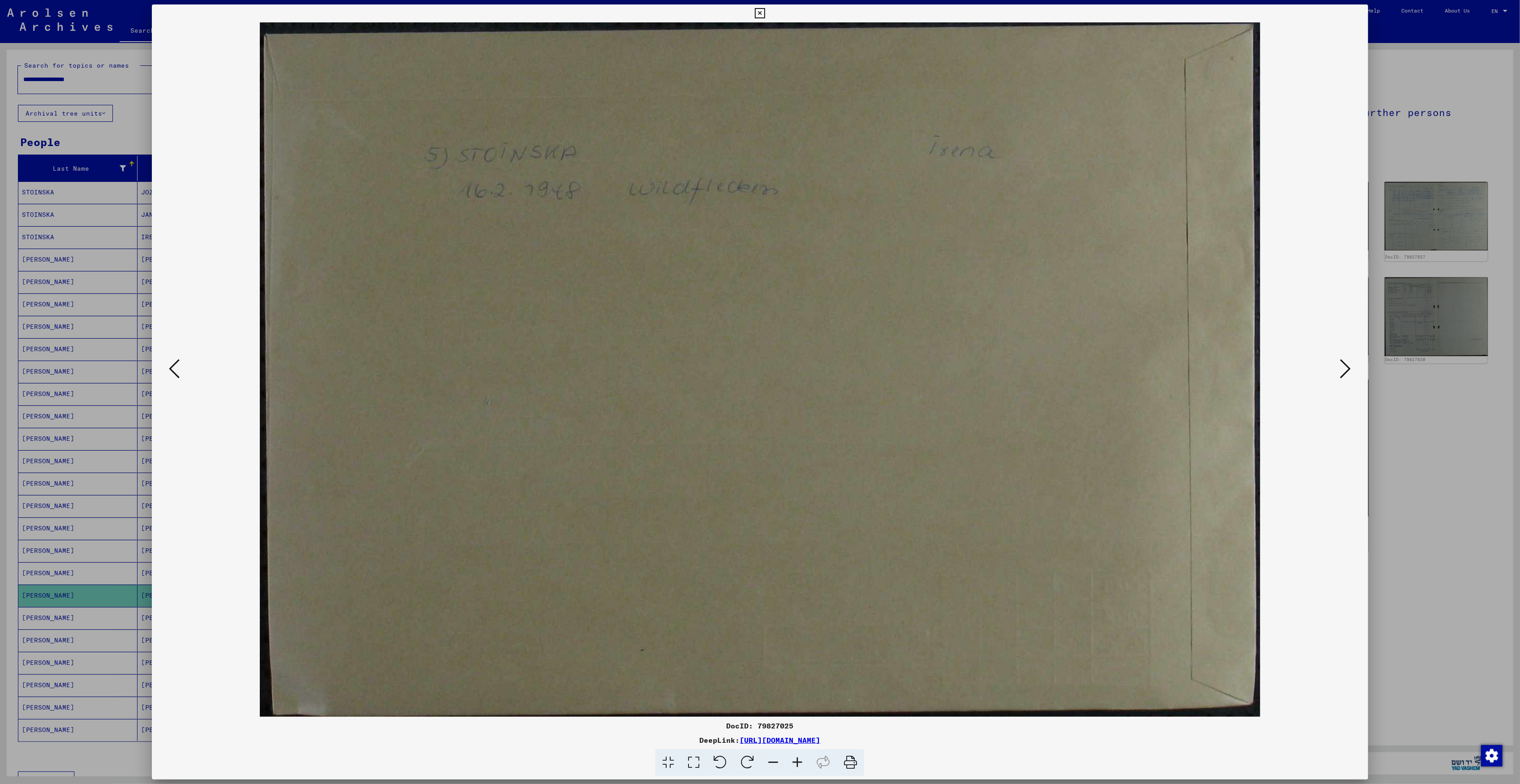
click at [1348, 364] on icon at bounding box center [1345, 369] width 11 height 22
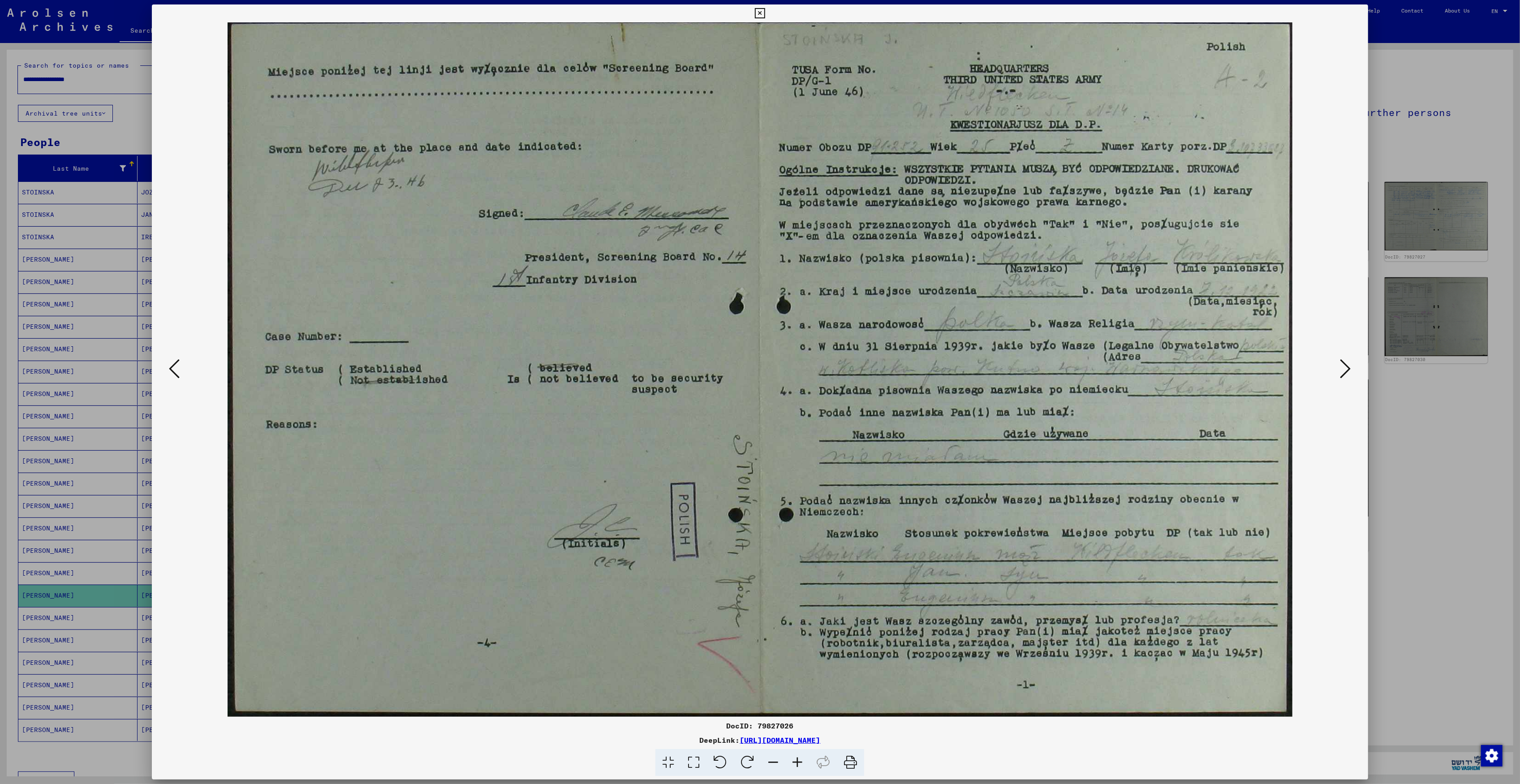
click at [1348, 364] on icon at bounding box center [1345, 369] width 11 height 22
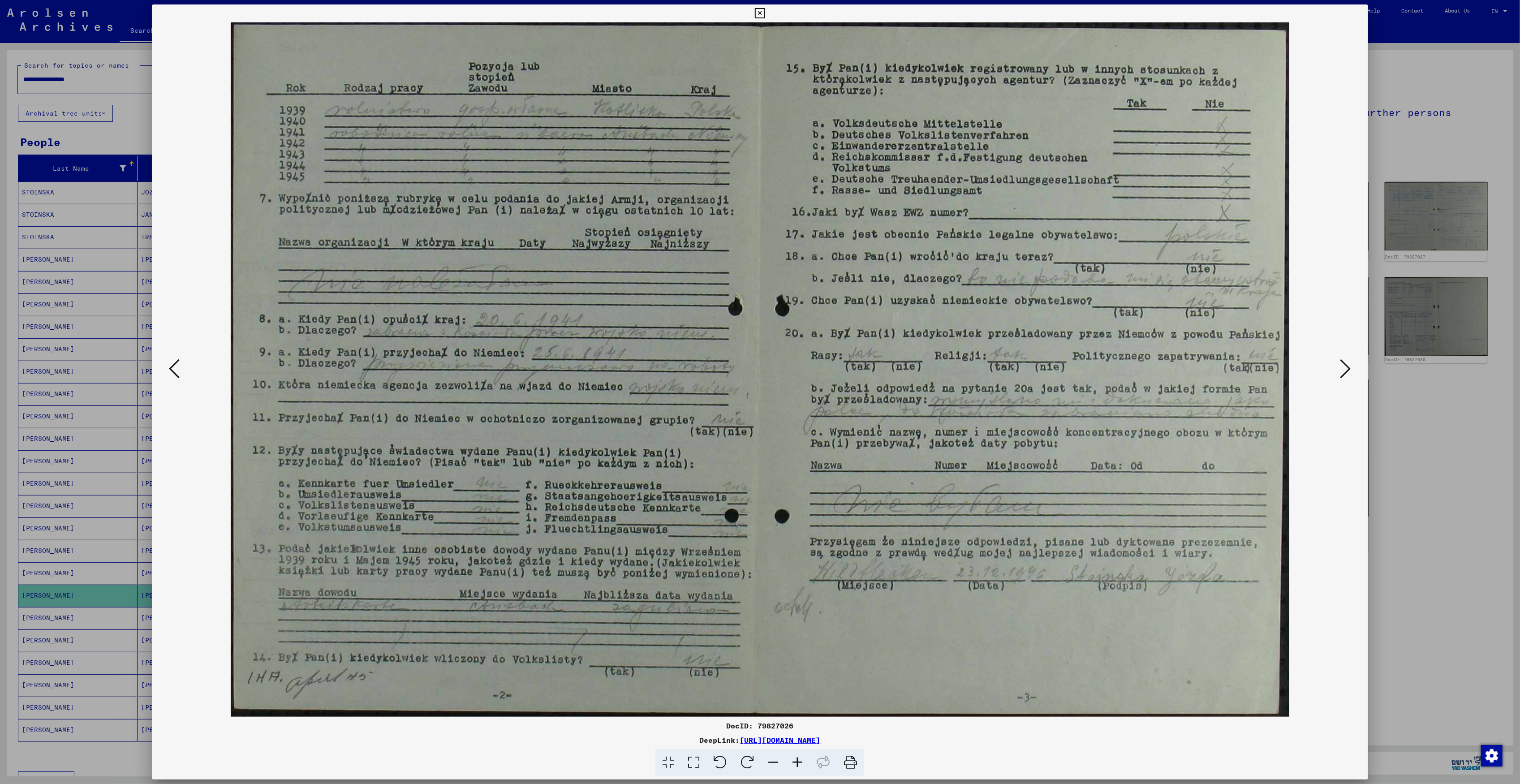
click at [1346, 372] on icon at bounding box center [1345, 369] width 11 height 22
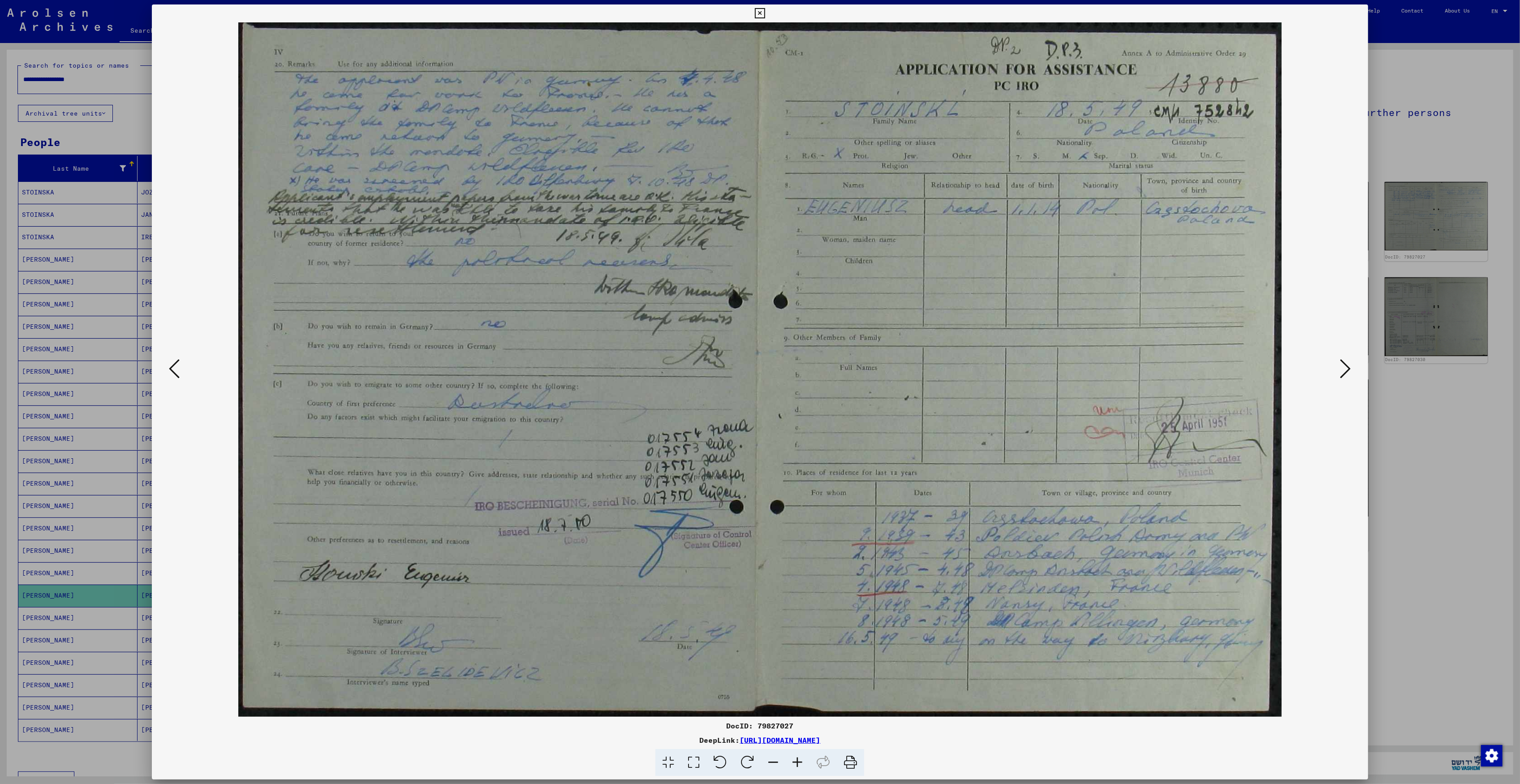
click at [1349, 363] on icon at bounding box center [1345, 369] width 11 height 22
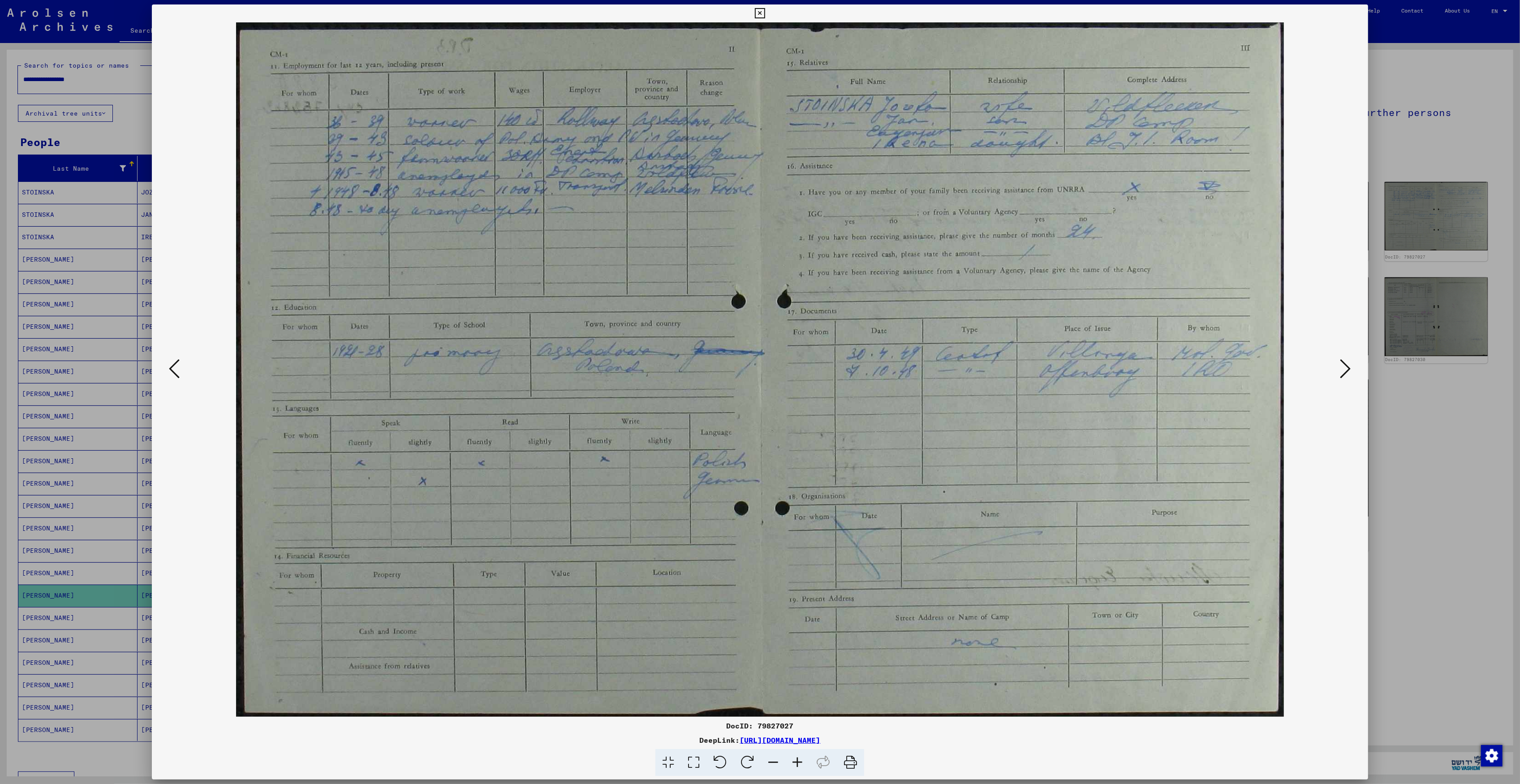
click at [1349, 363] on icon at bounding box center [1345, 369] width 11 height 22
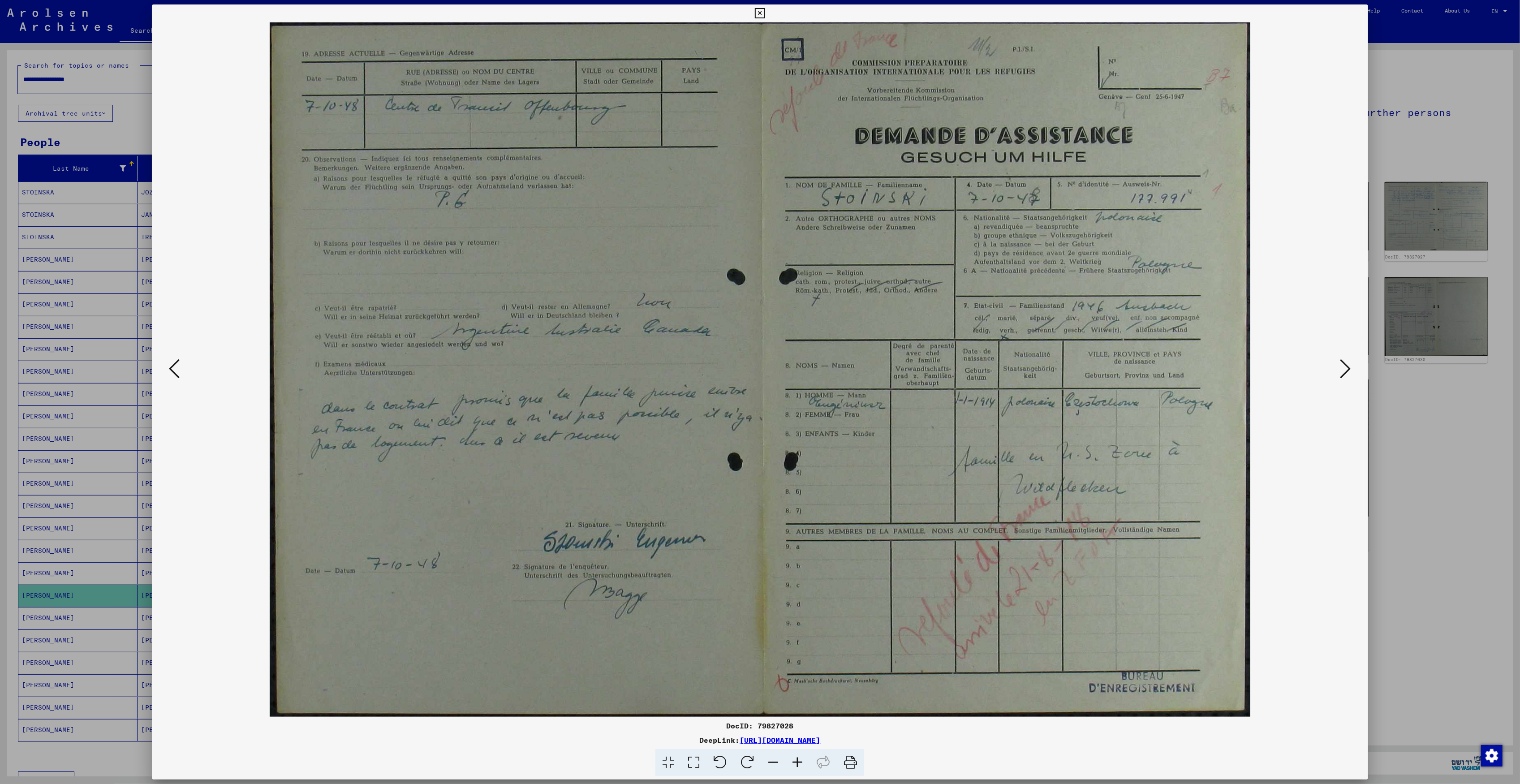
click at [1349, 363] on icon at bounding box center [1345, 369] width 11 height 22
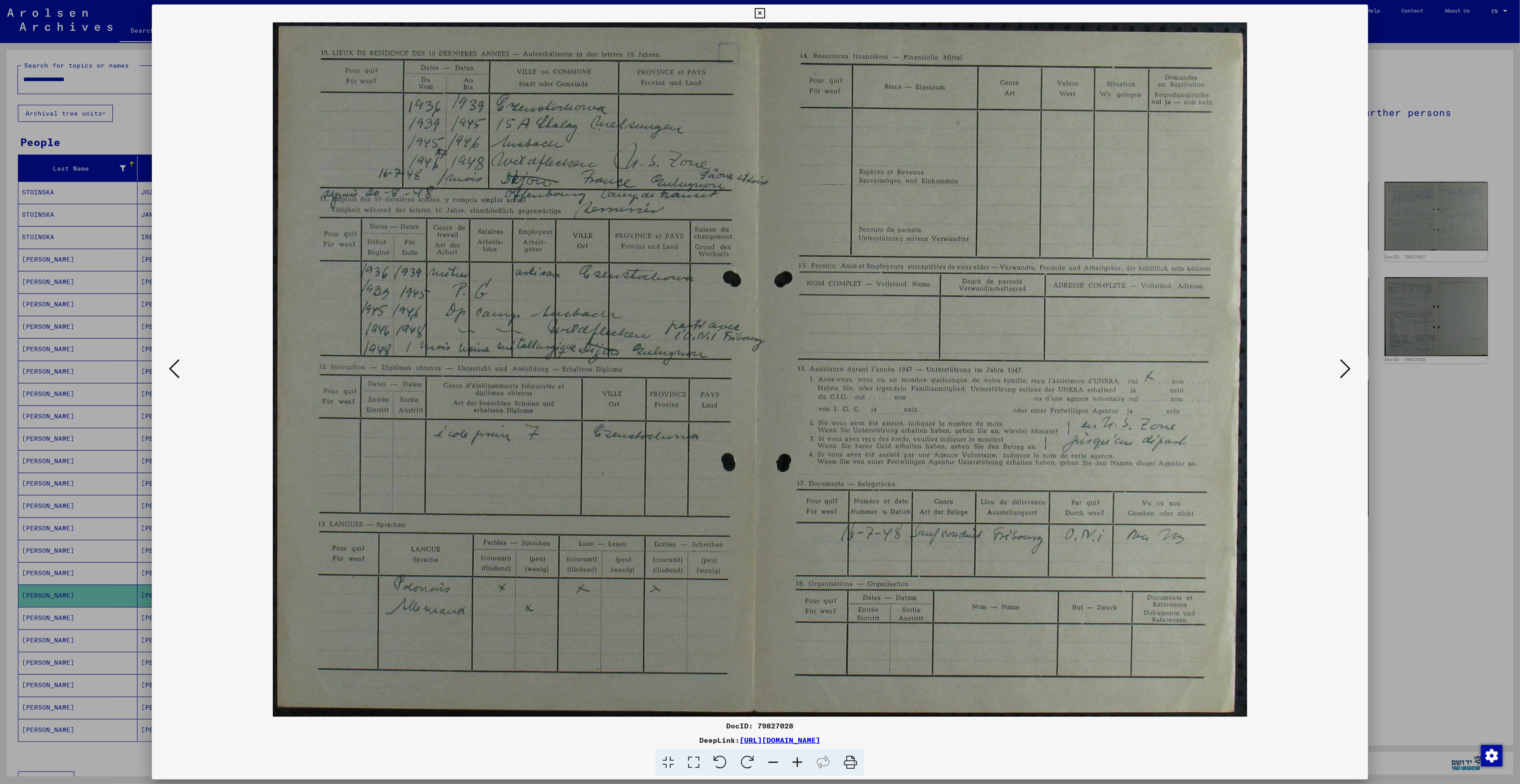
click at [1349, 363] on icon at bounding box center [1345, 369] width 11 height 22
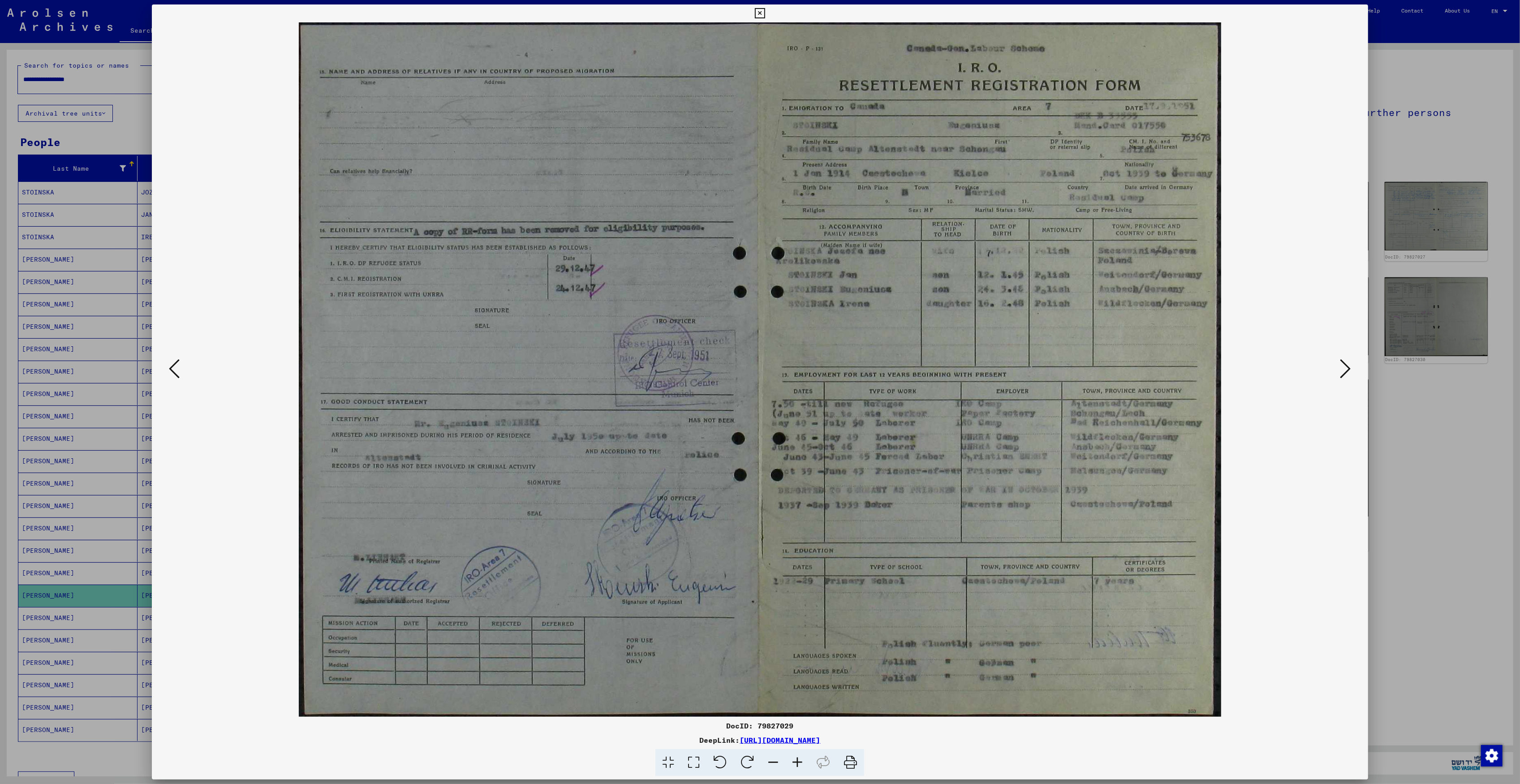
click at [1332, 363] on img at bounding box center [759, 369] width 1155 height 694
click at [1348, 367] on icon at bounding box center [1345, 369] width 11 height 22
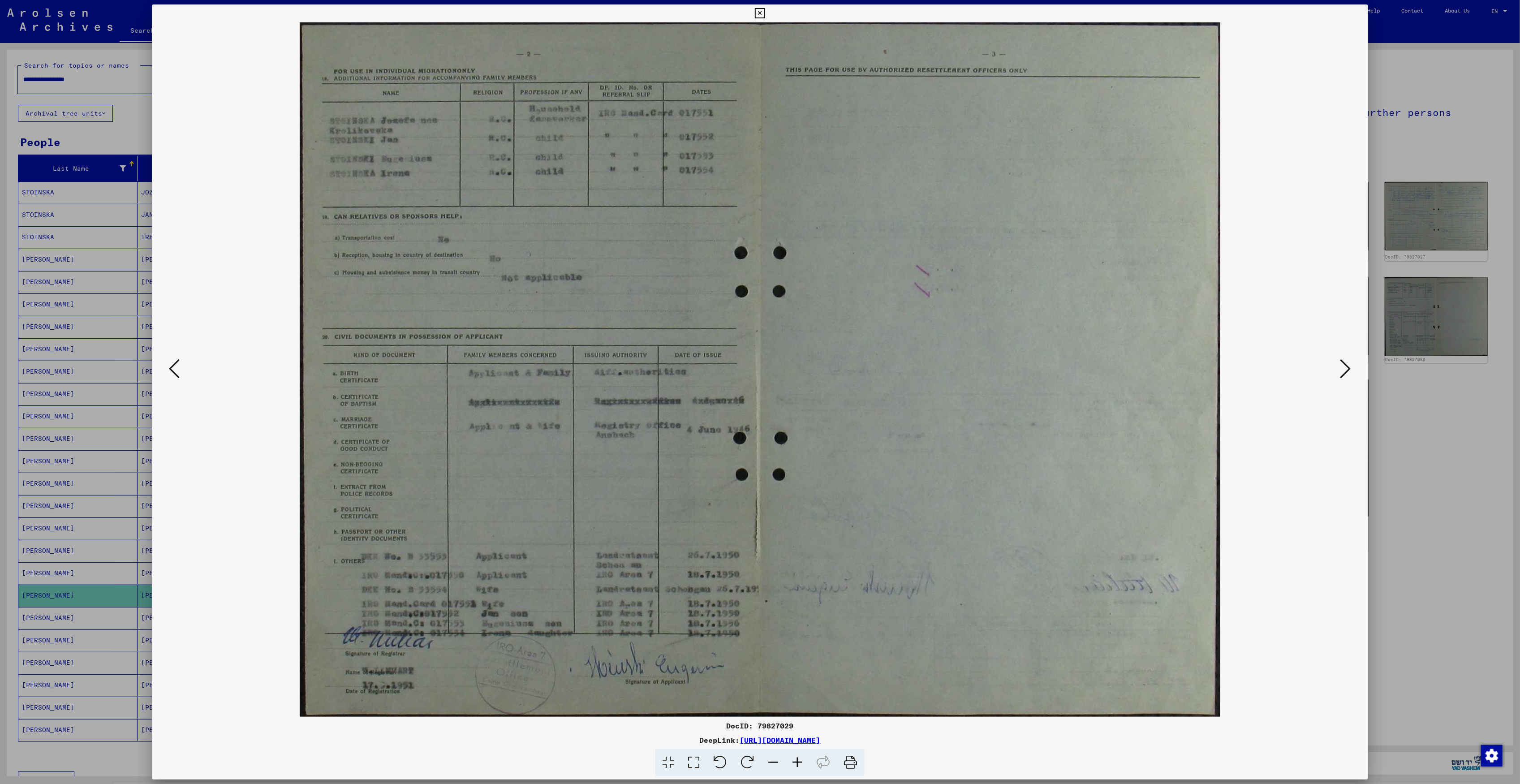
click at [1348, 367] on icon at bounding box center [1345, 369] width 11 height 22
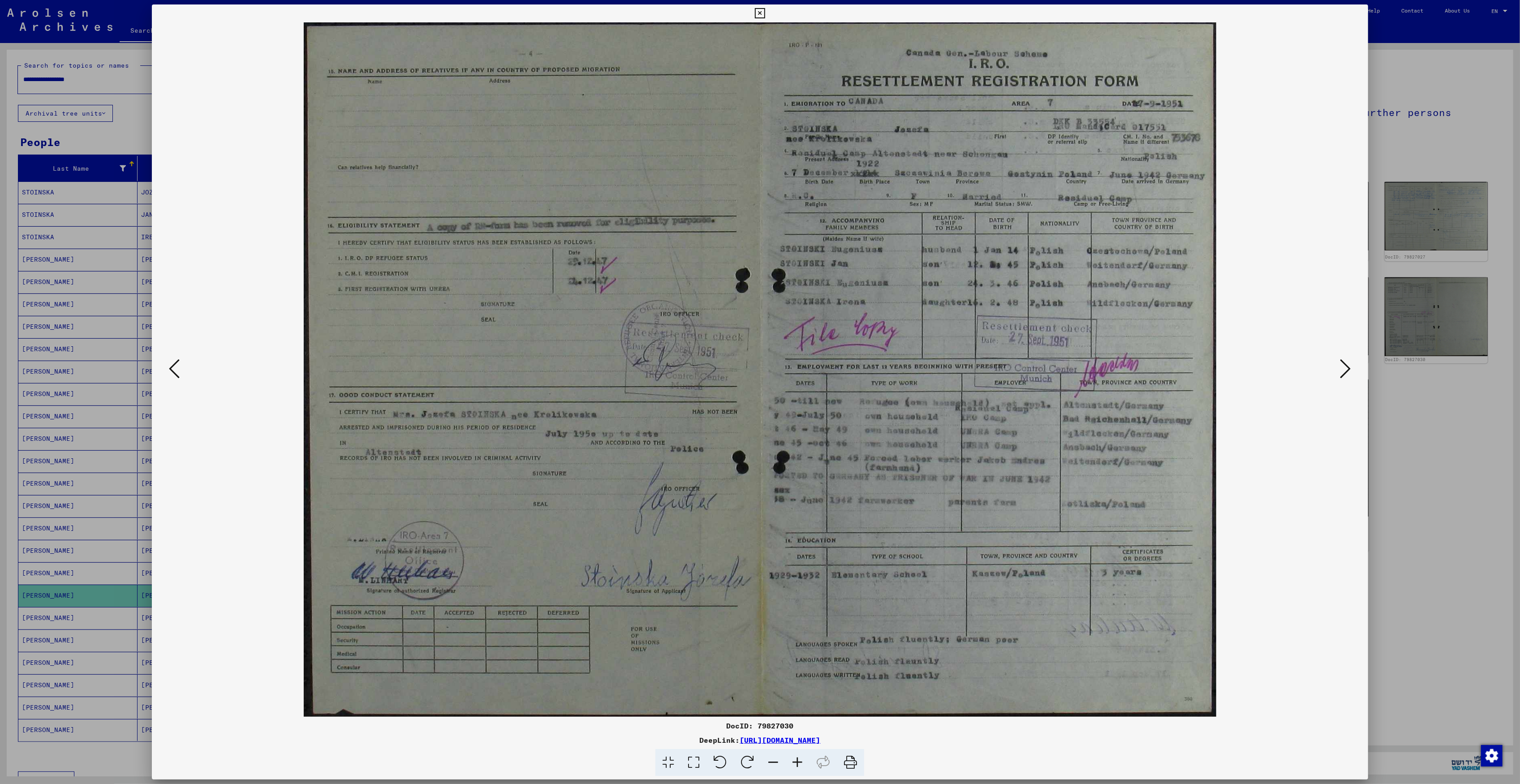
click at [1348, 367] on icon at bounding box center [1345, 369] width 11 height 22
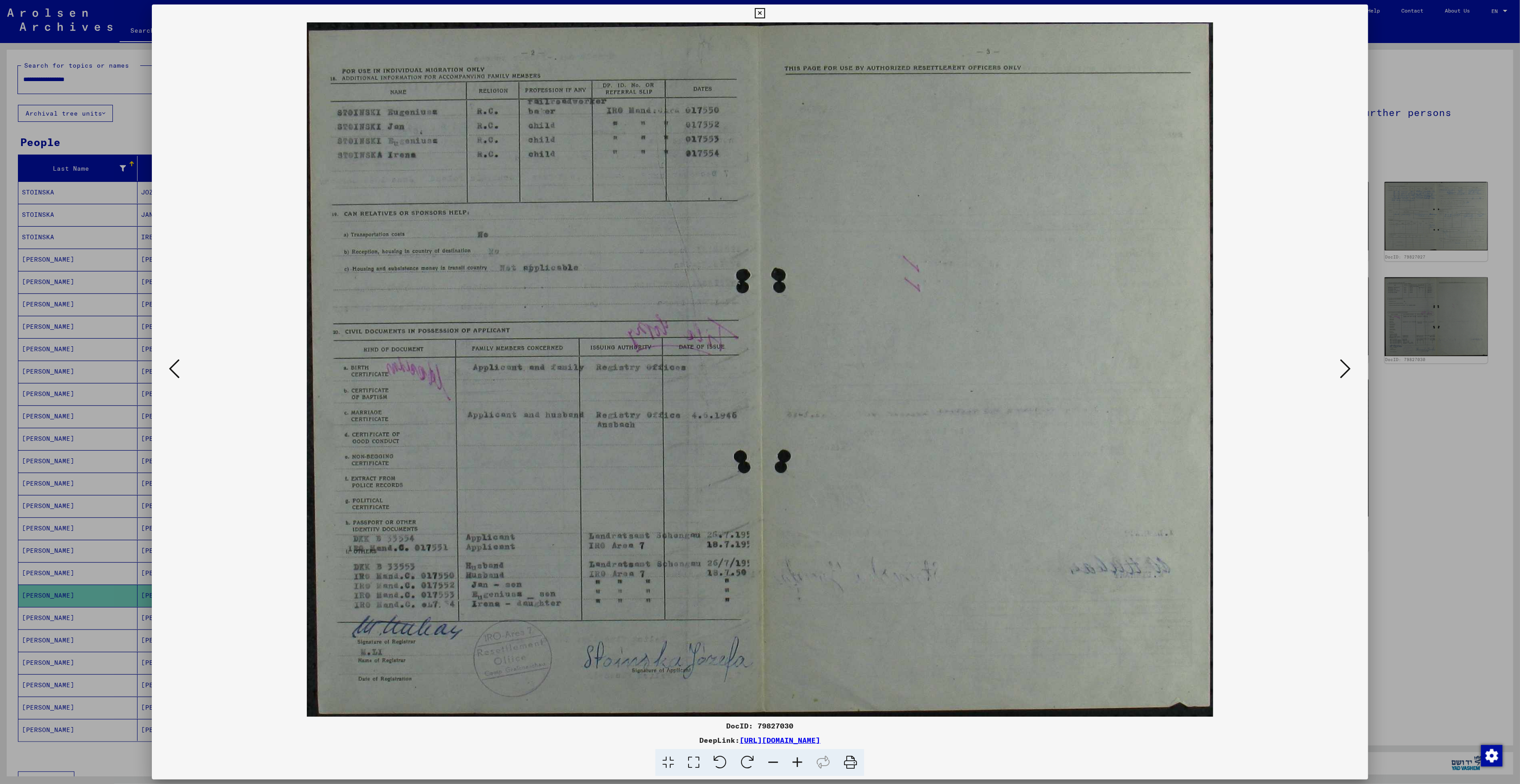
click at [802, 761] on icon at bounding box center [798, 762] width 24 height 27
click at [801, 757] on icon at bounding box center [798, 762] width 24 height 27
click at [721, 389] on img at bounding box center [759, 369] width 1155 height 694
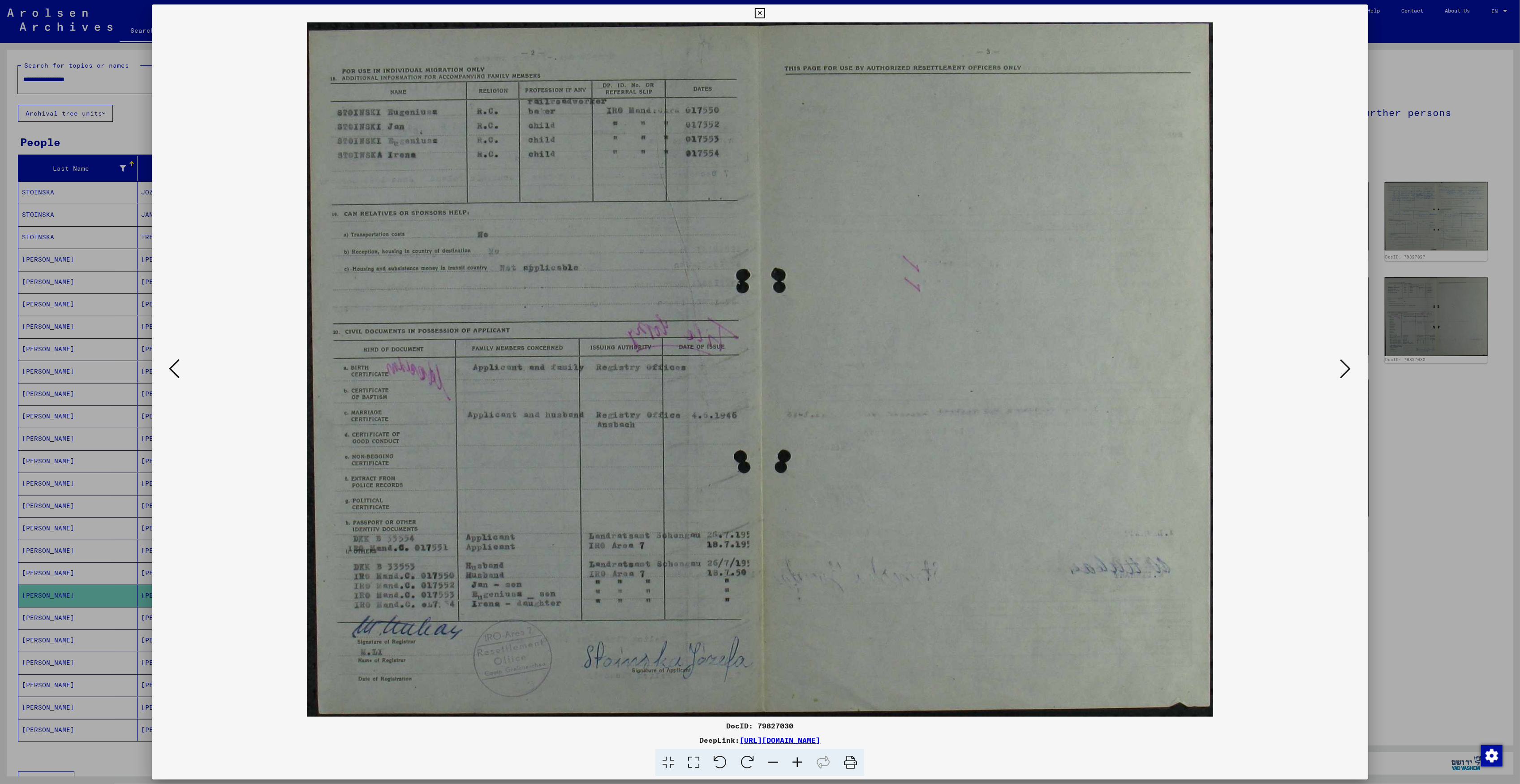
click at [793, 760] on icon at bounding box center [798, 762] width 24 height 27
click at [778, 760] on icon at bounding box center [774, 762] width 24 height 27
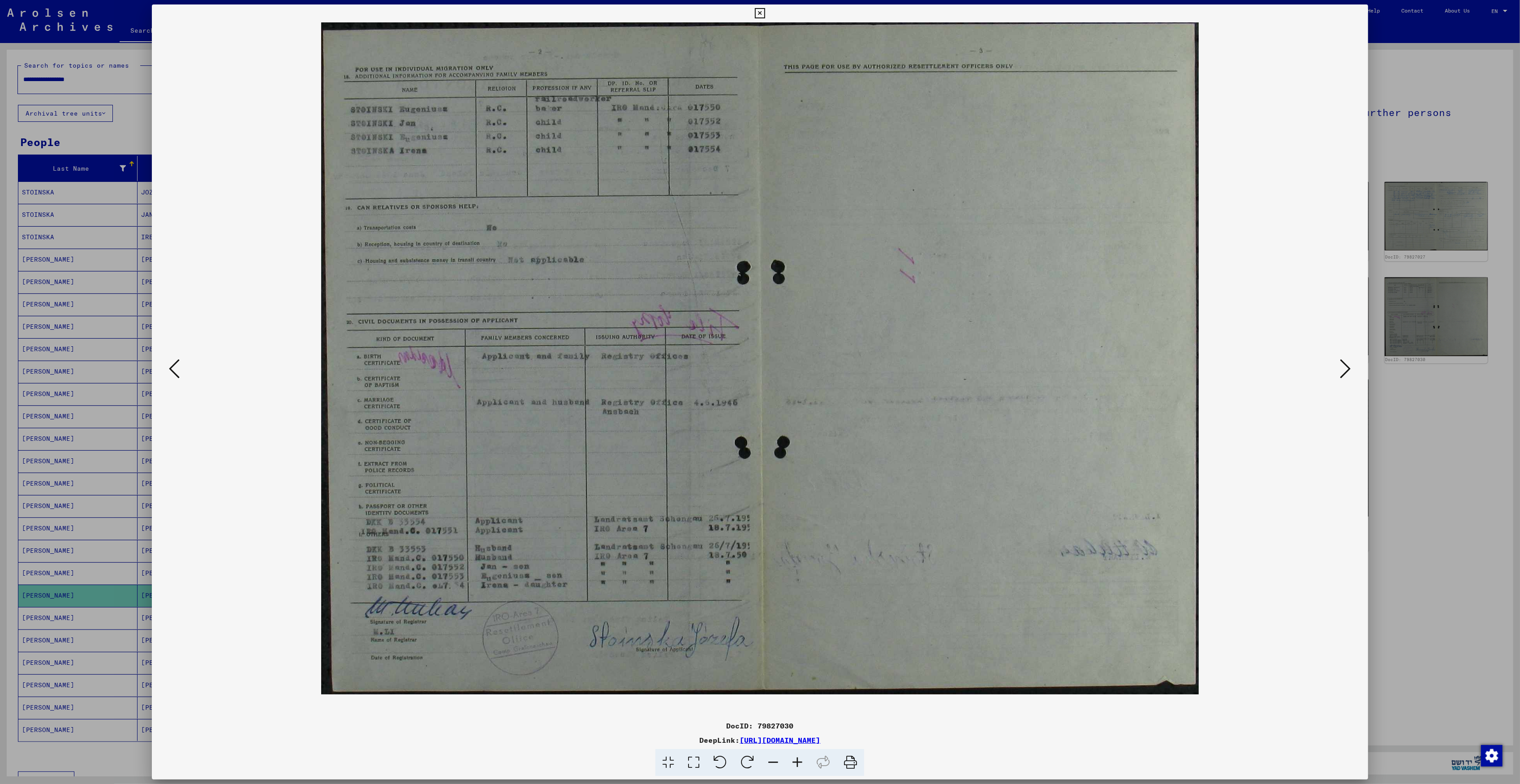
click at [790, 760] on icon at bounding box center [798, 762] width 24 height 27
click at [791, 760] on icon at bounding box center [798, 762] width 24 height 27
click at [170, 370] on icon at bounding box center [174, 369] width 11 height 22
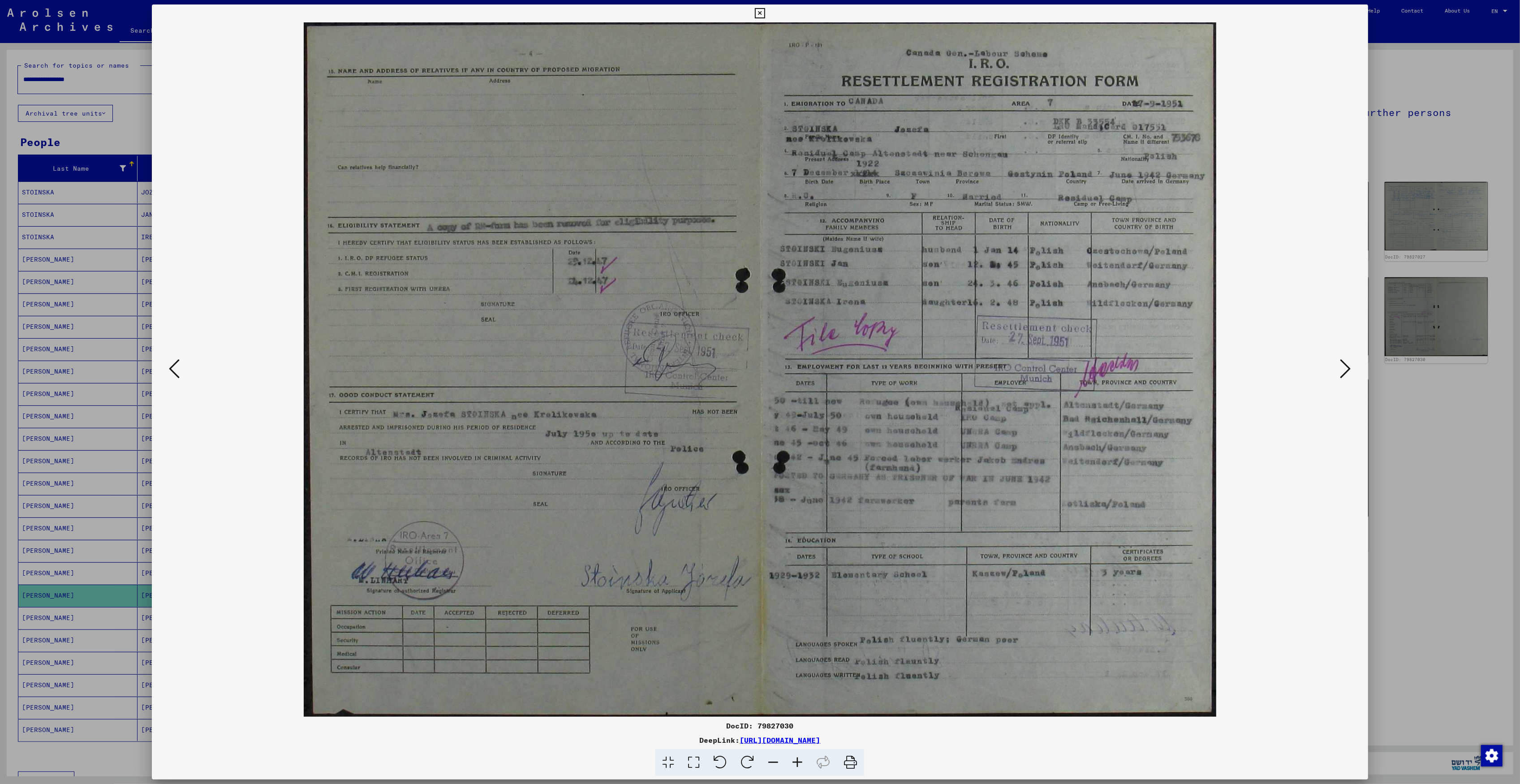
click at [122, 400] on div at bounding box center [760, 392] width 1520 height 784
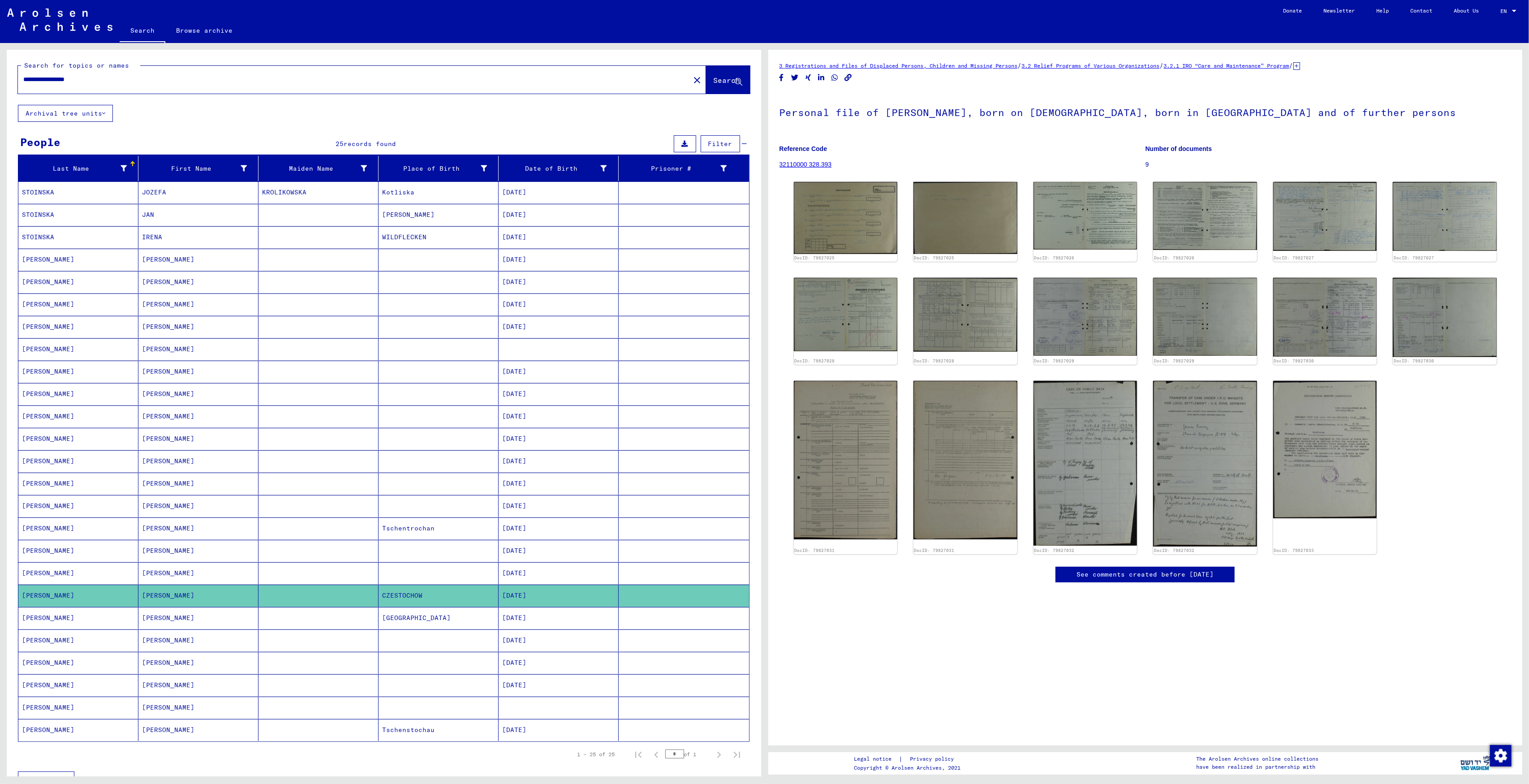
click at [48, 79] on input "**********" at bounding box center [354, 79] width 661 height 10
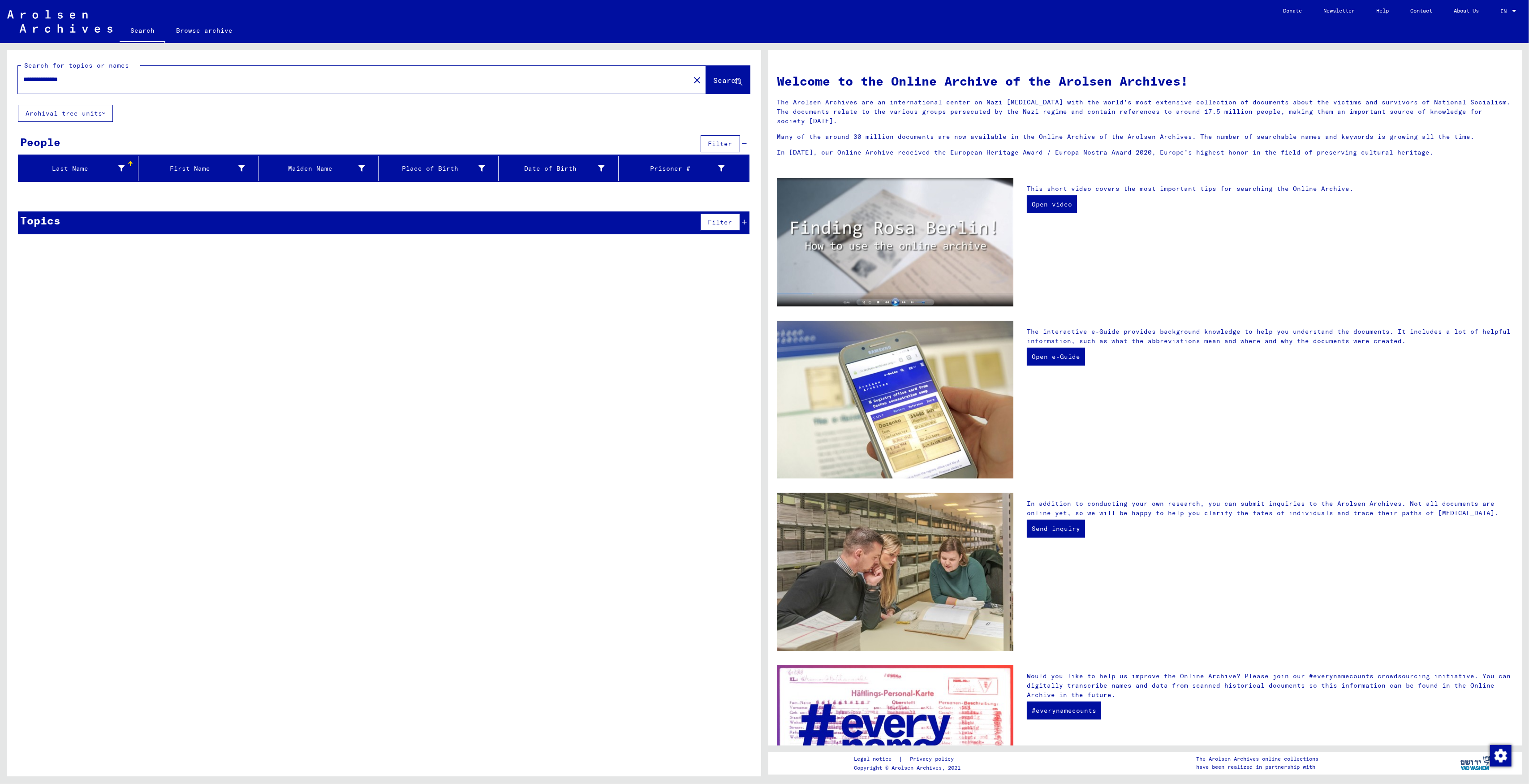
click at [97, 76] on input "**********" at bounding box center [351, 79] width 656 height 10
type input "**********"
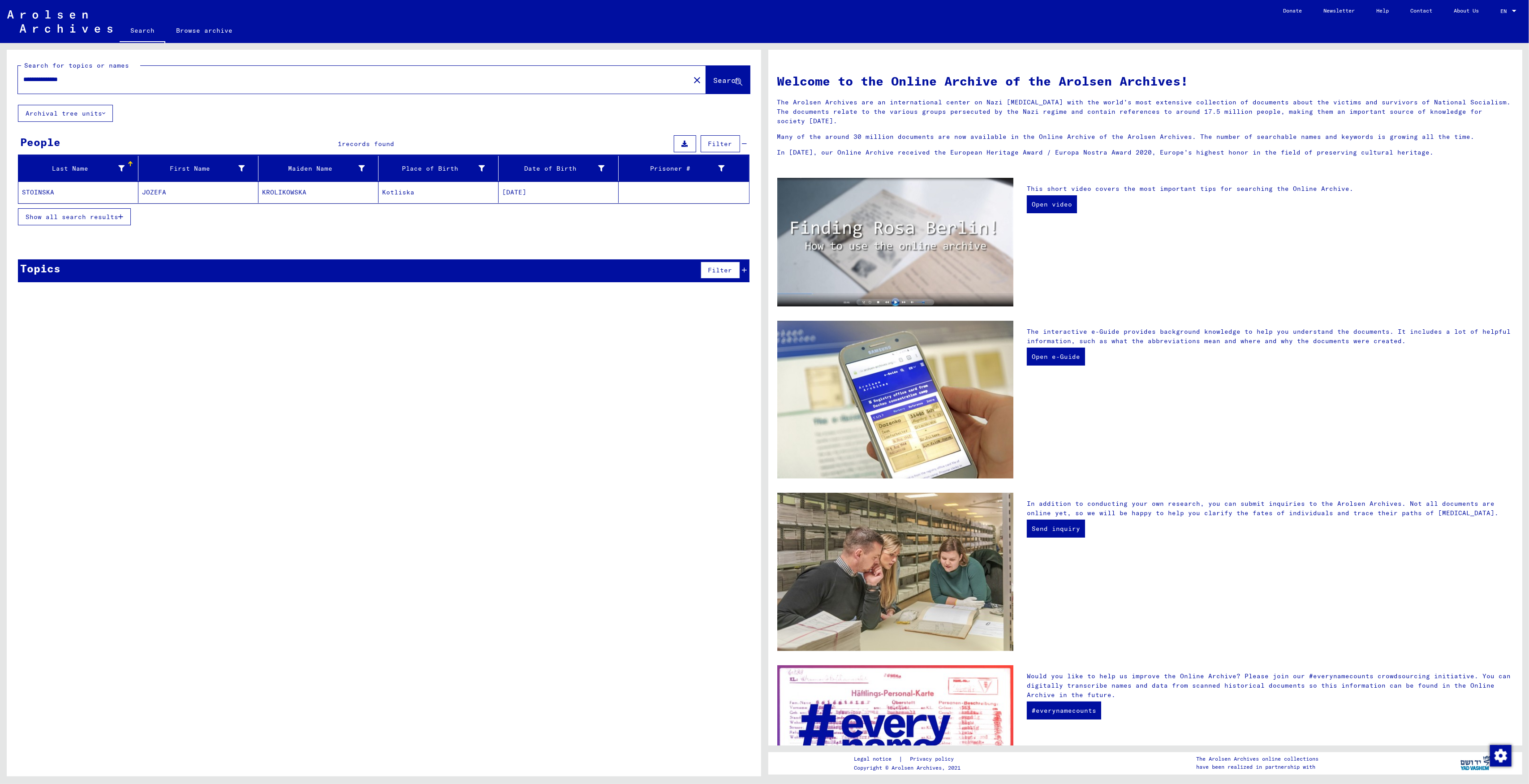
click at [91, 199] on mat-cell "STOINSKA" at bounding box center [78, 192] width 120 height 22
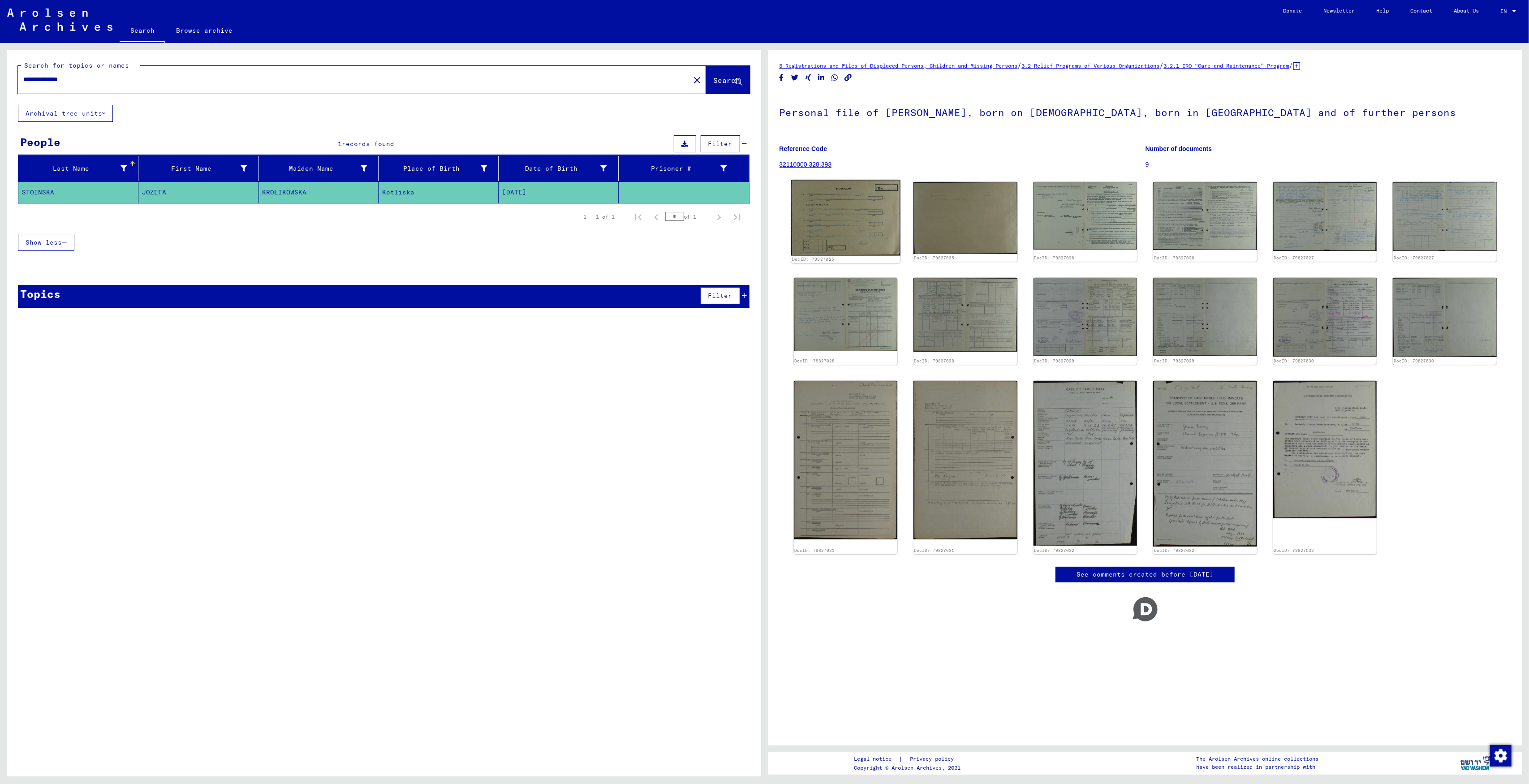
click at [866, 210] on img at bounding box center [845, 217] width 109 height 76
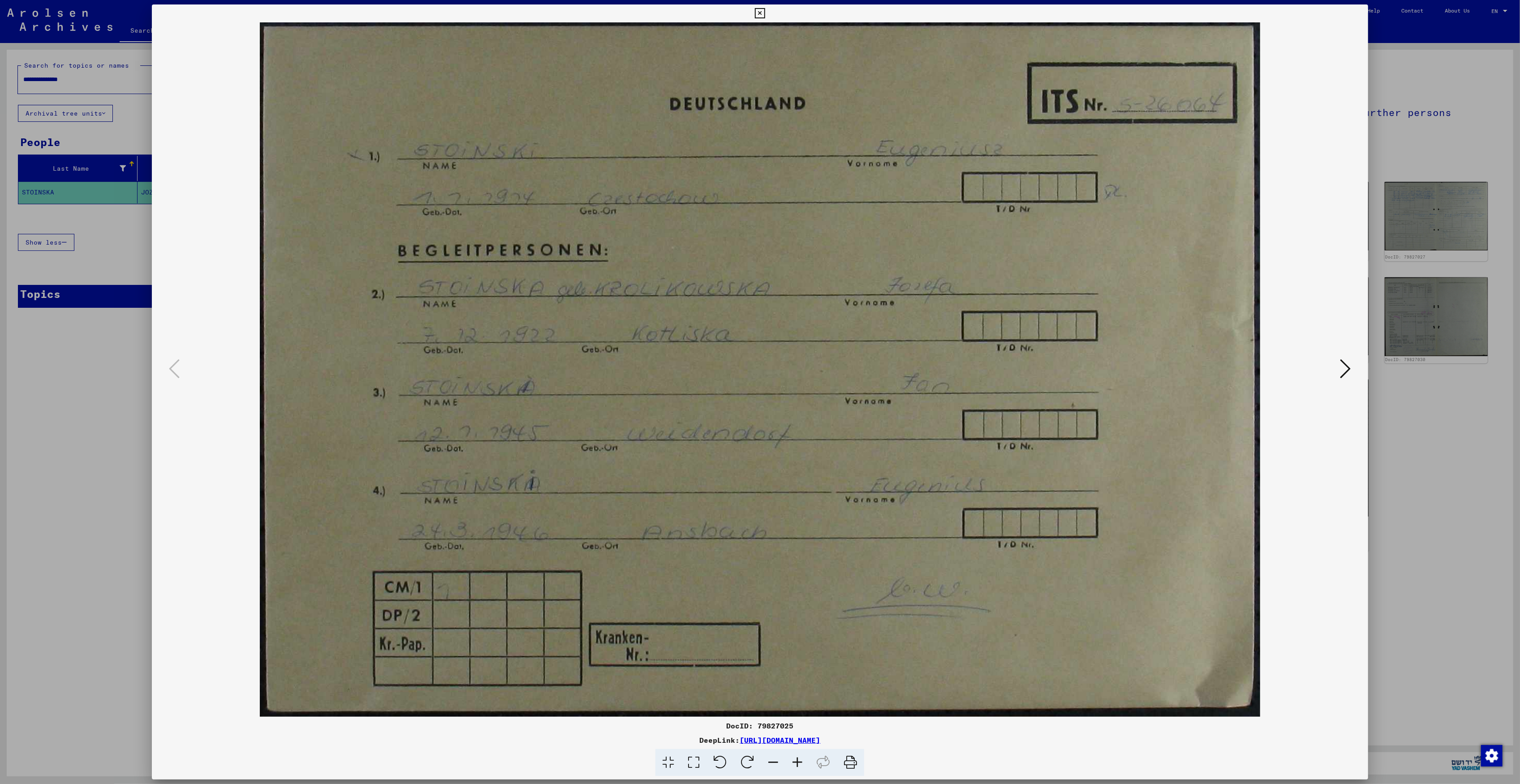
click at [1348, 371] on icon at bounding box center [1345, 369] width 11 height 22
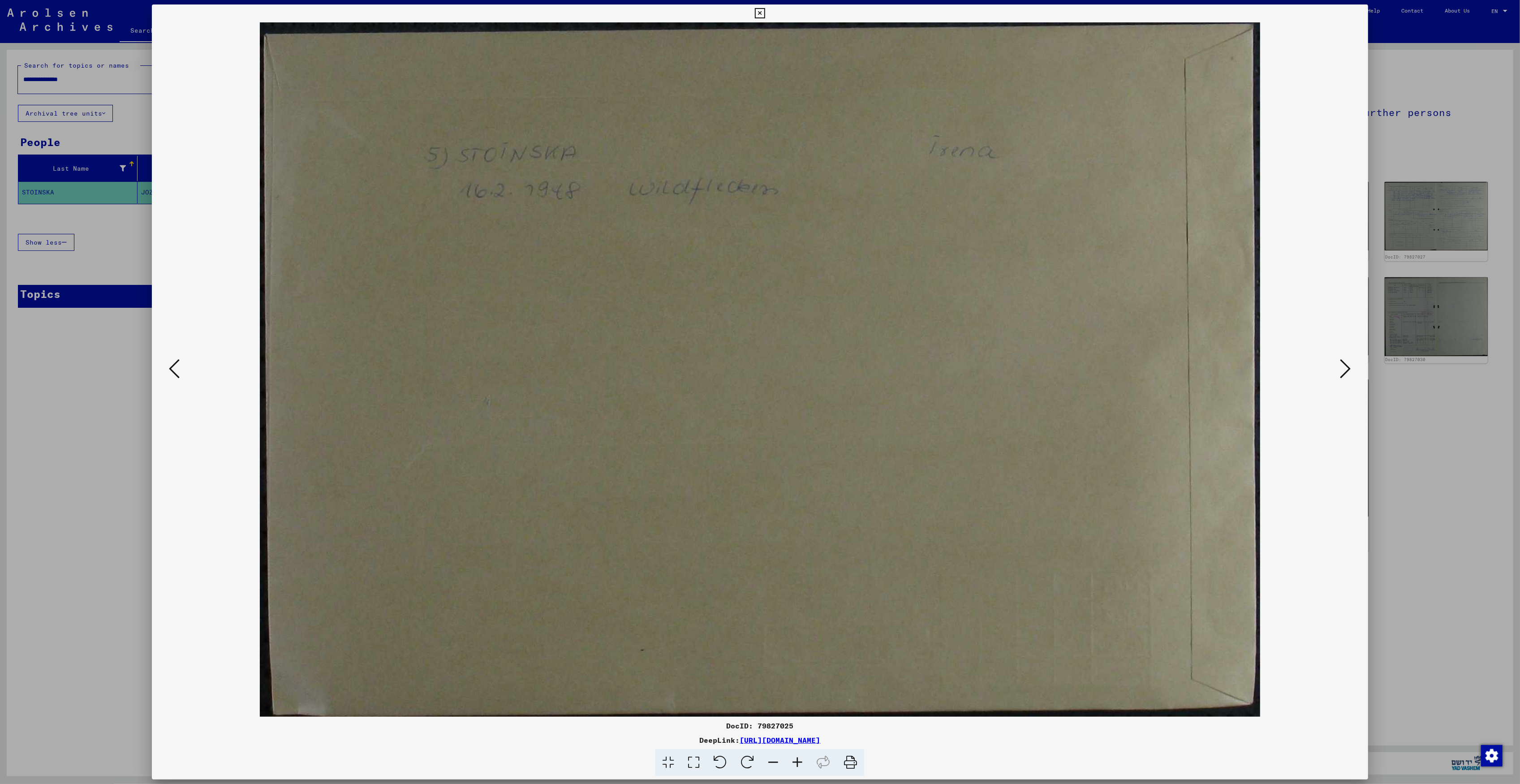
click at [1348, 371] on icon at bounding box center [1345, 369] width 11 height 22
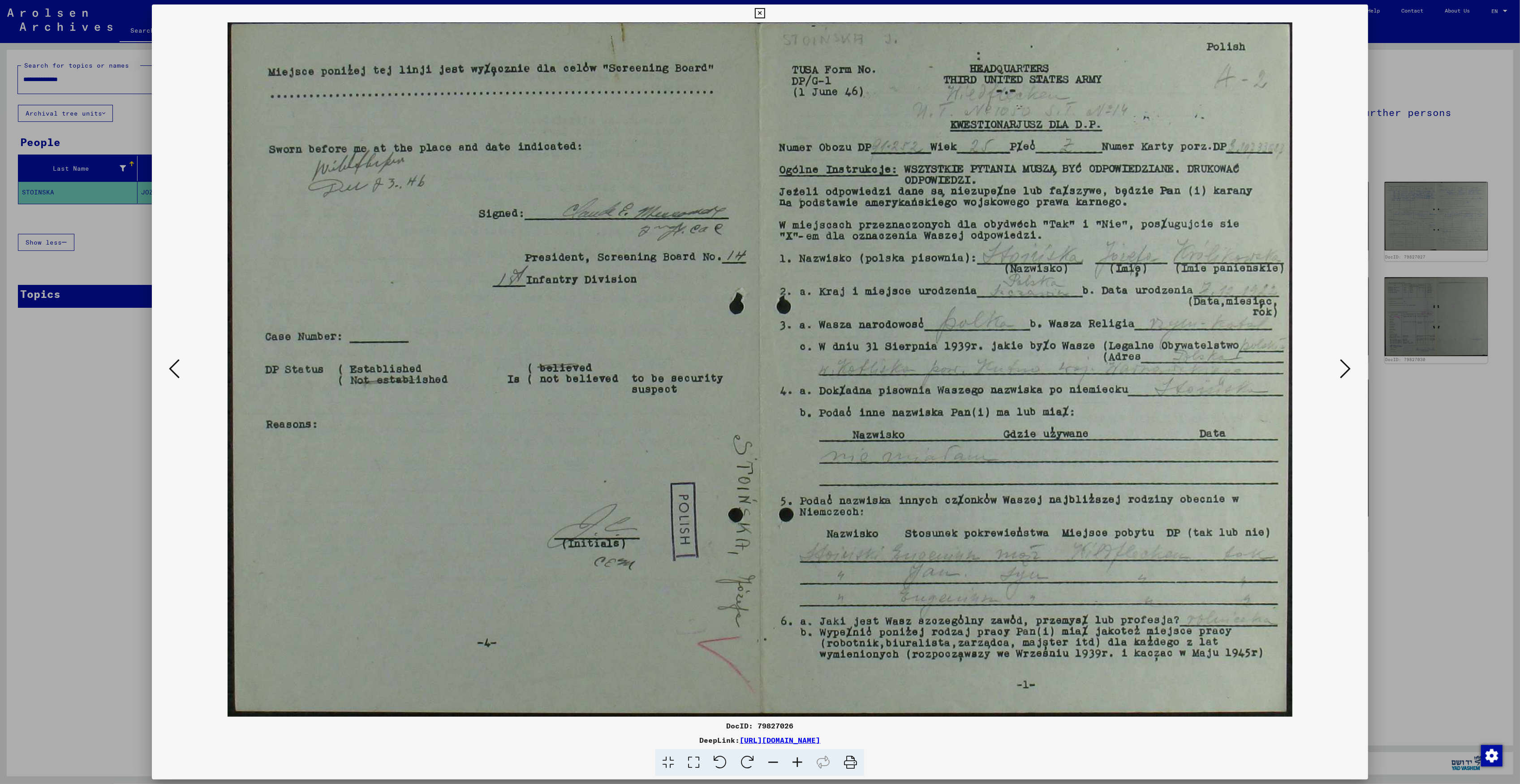
click at [1348, 371] on icon at bounding box center [1345, 369] width 11 height 22
